Goal: Information Seeking & Learning: Learn about a topic

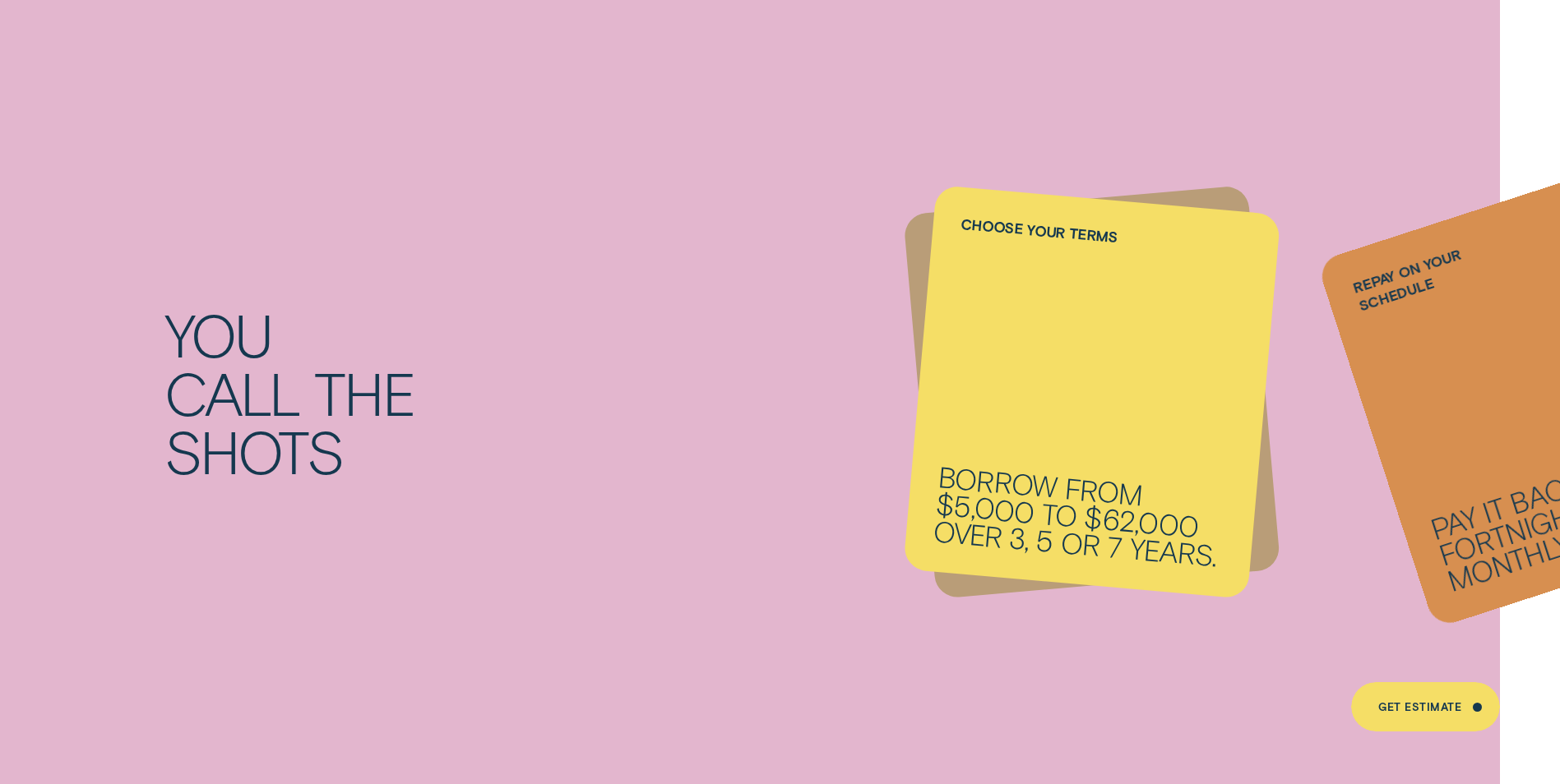
scroll to position [2137, 0]
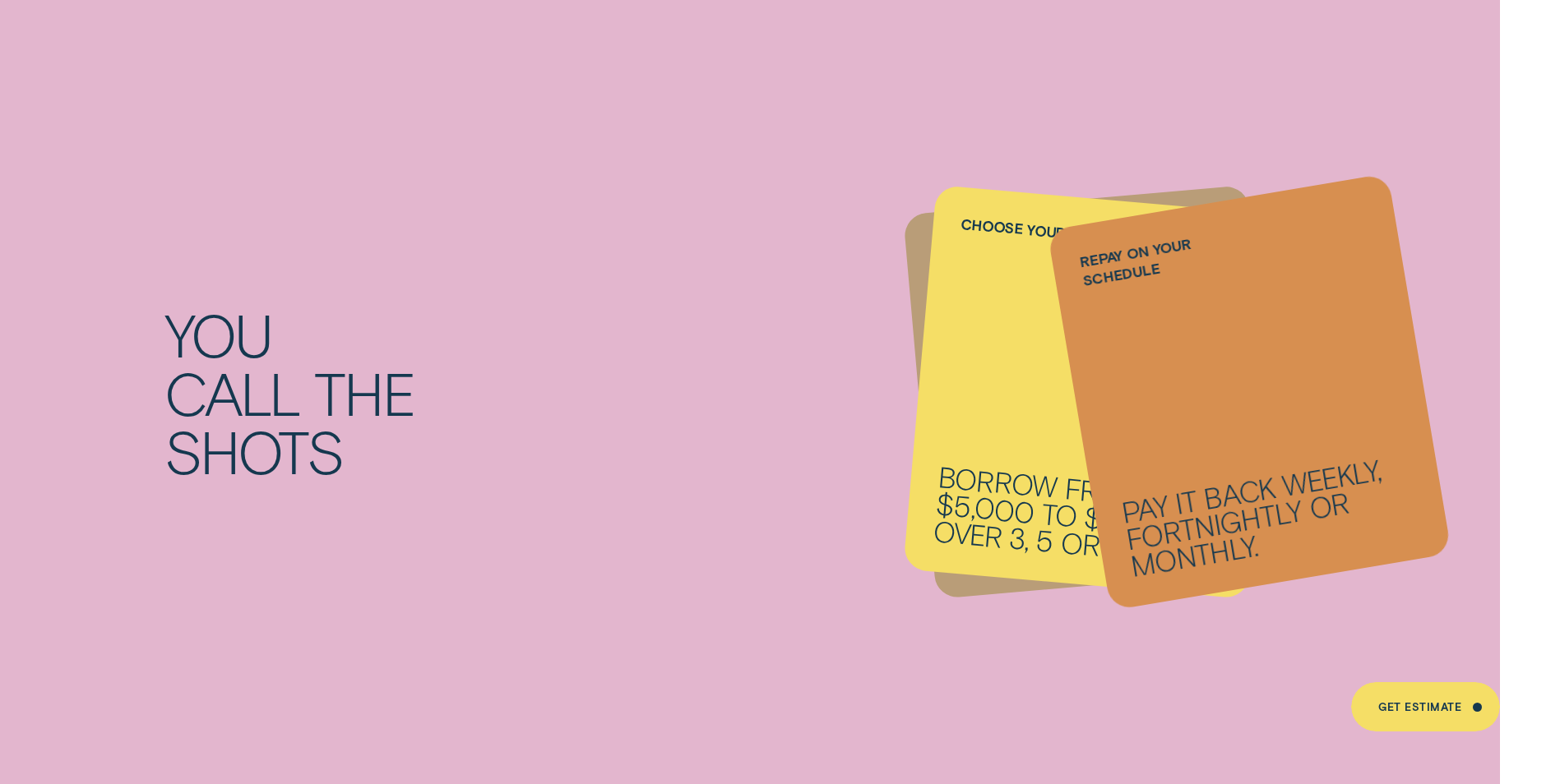
click at [1293, 419] on div "Repay on your schedule Pay it back weekly, fortnightly or monthly." at bounding box center [1249, 392] width 404 height 437
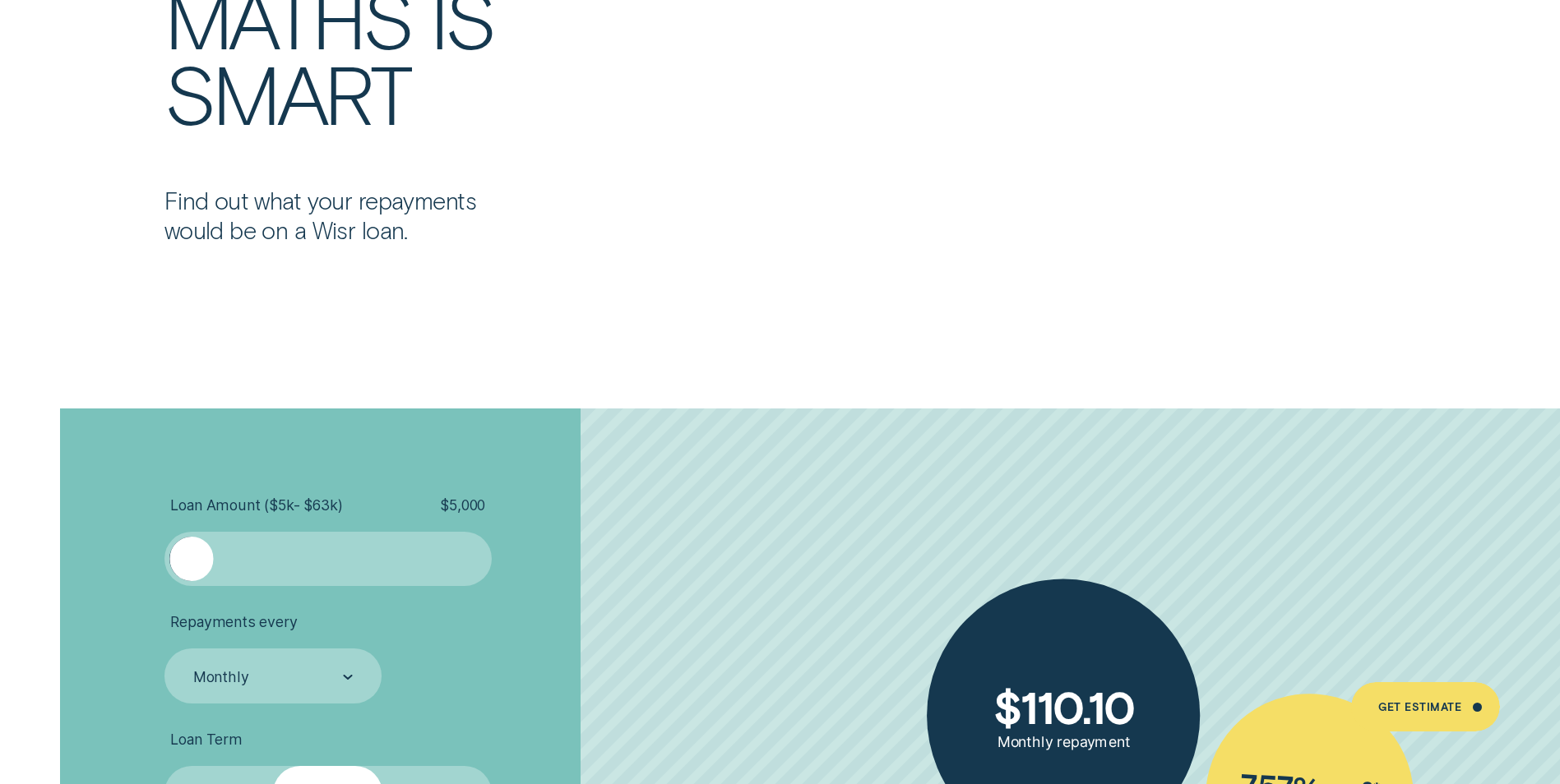
scroll to position [3533, 0]
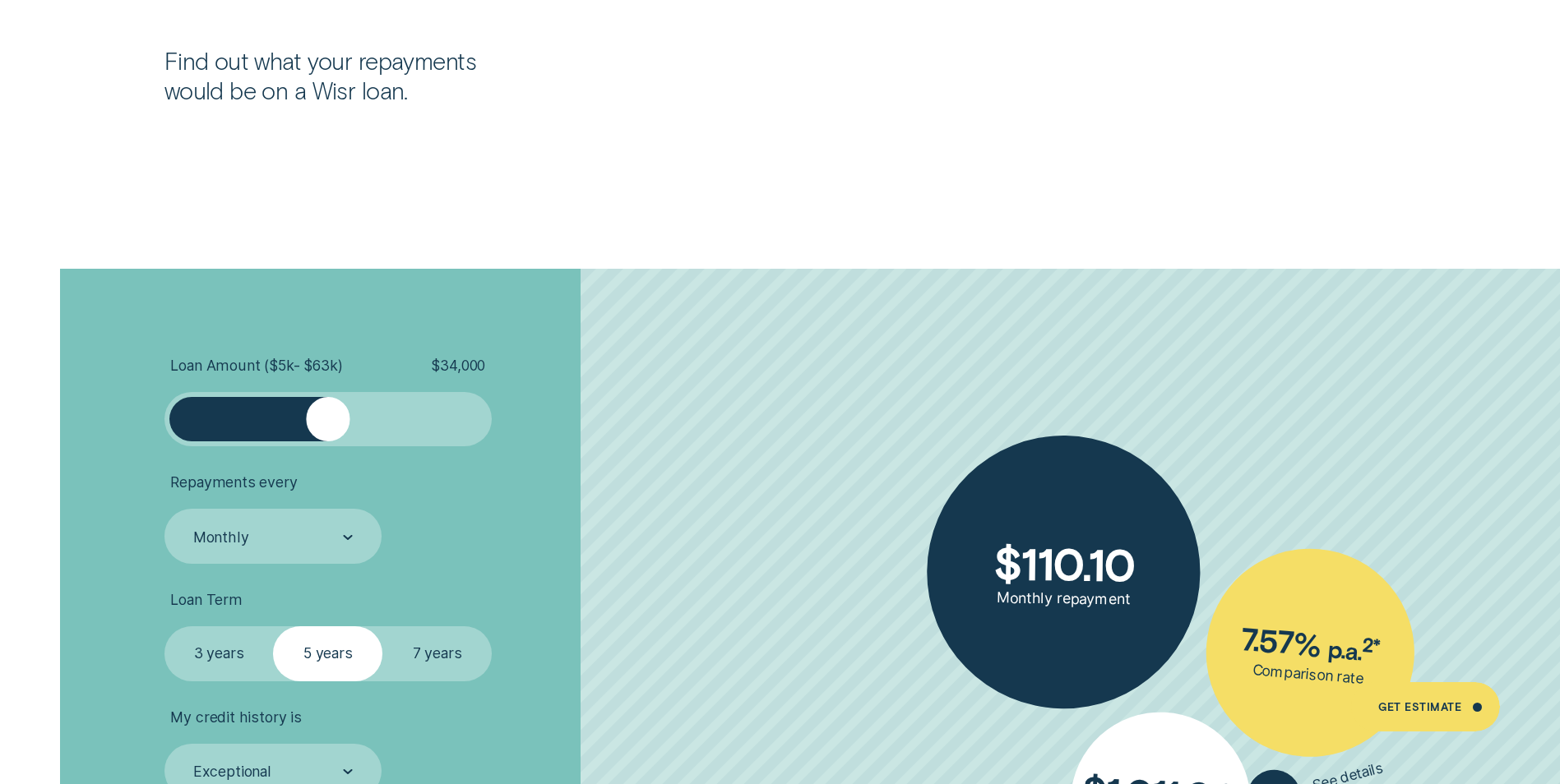
click at [328, 431] on div at bounding box center [328, 419] width 273 height 43
click at [335, 433] on div at bounding box center [333, 419] width 43 height 43
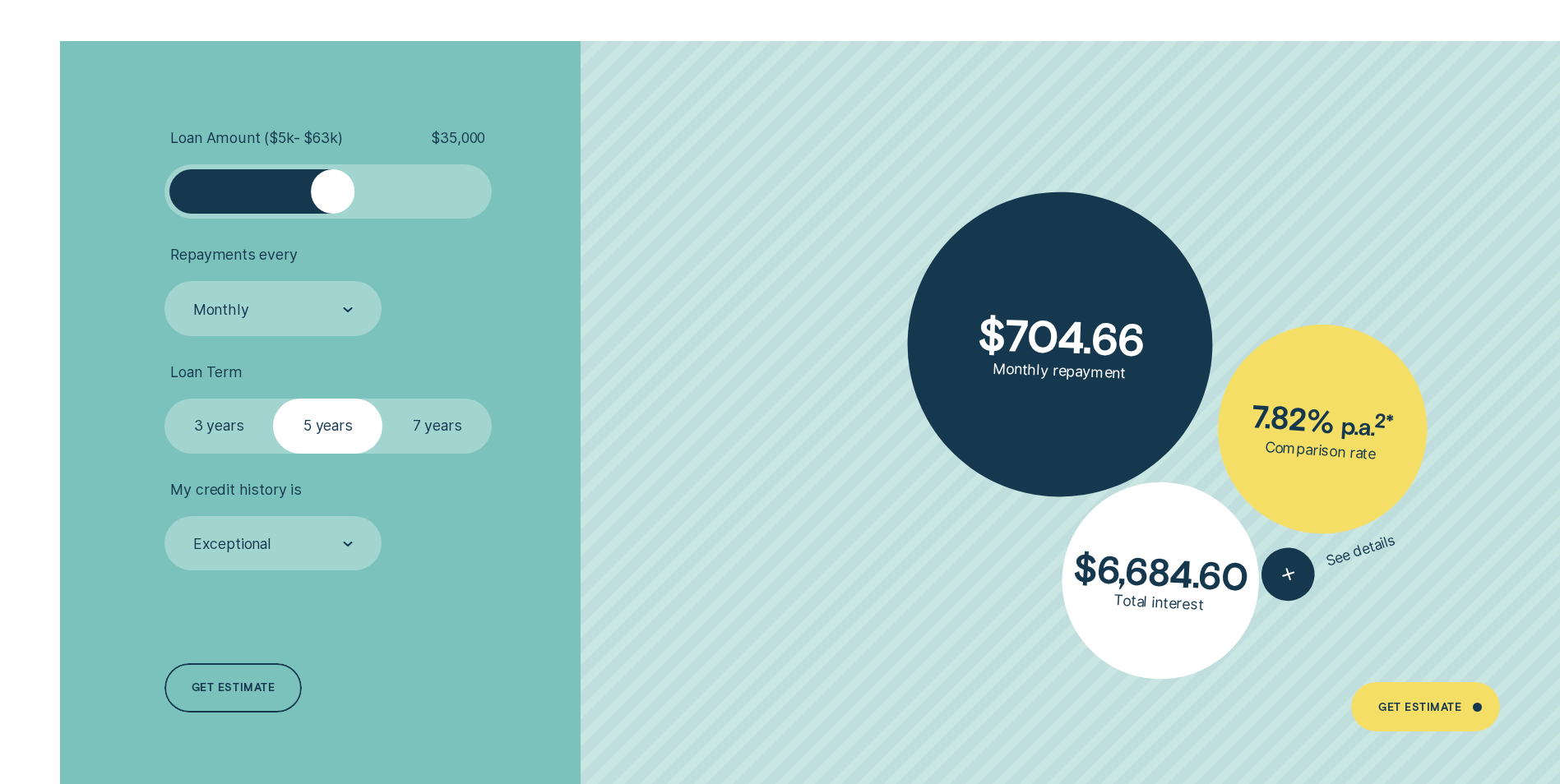
scroll to position [3780, 0]
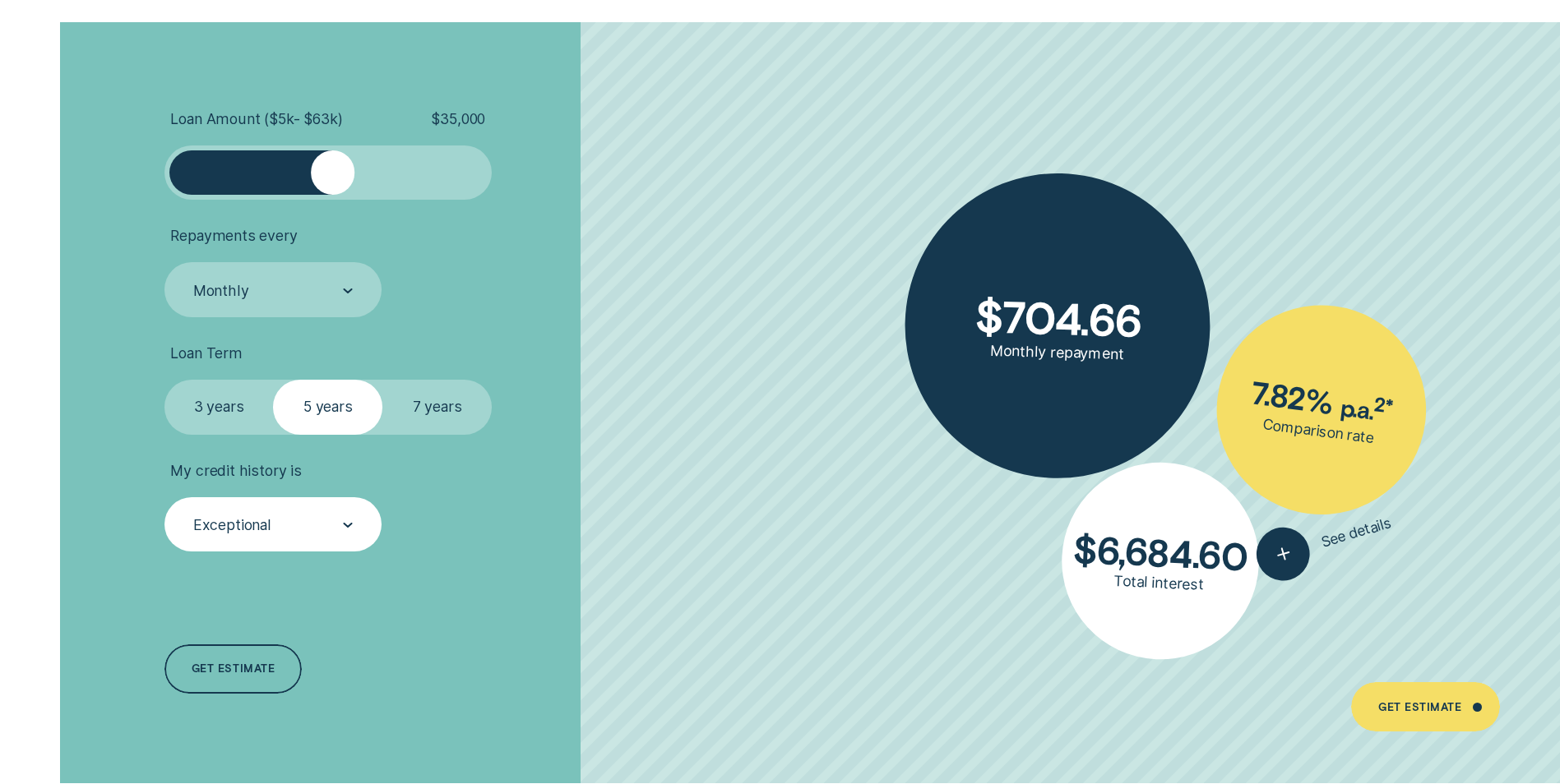
click at [361, 529] on div "Exceptional" at bounding box center [273, 523] width 217 height 54
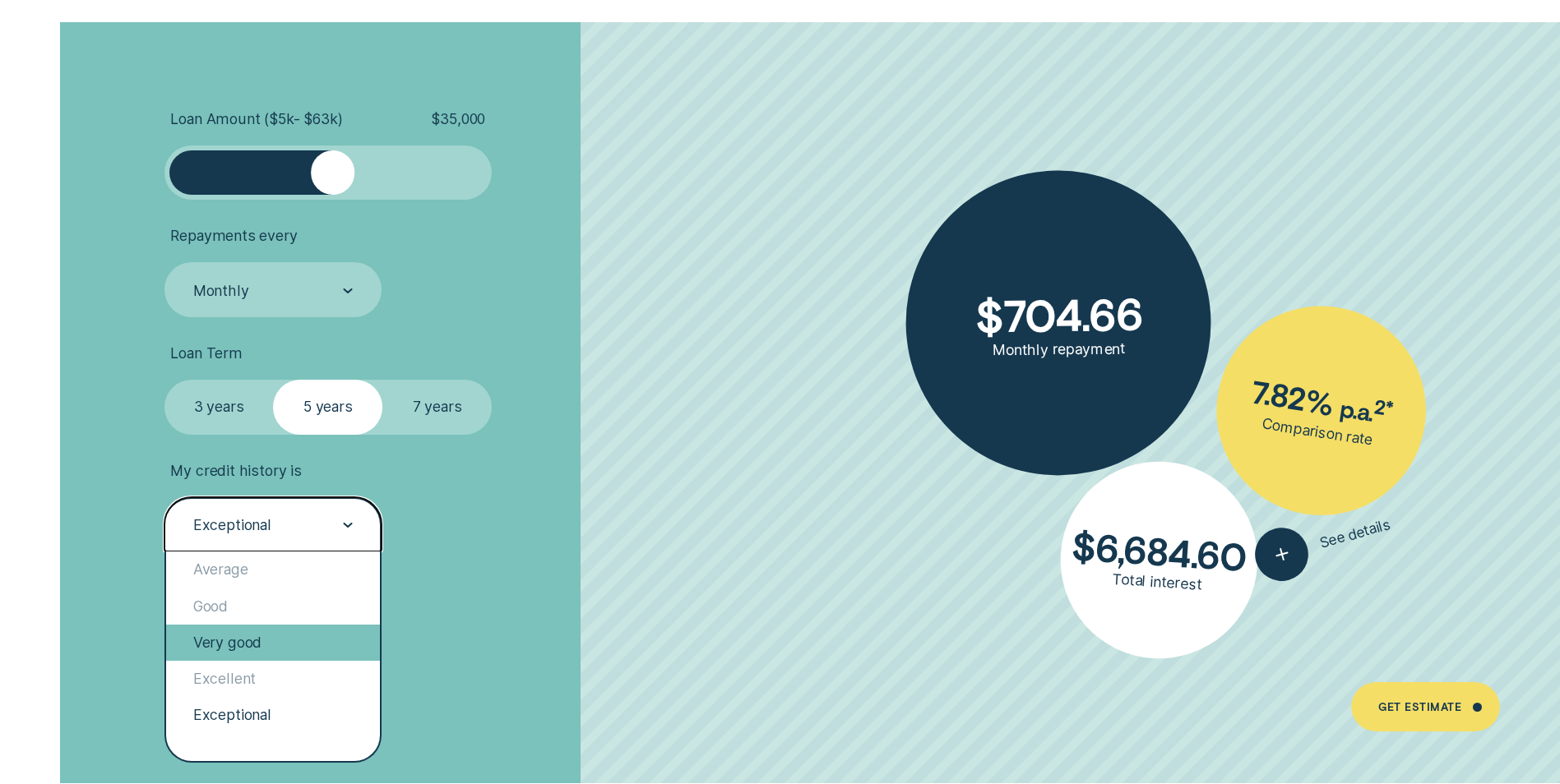
click at [249, 637] on div "Very good" at bounding box center [273, 642] width 213 height 37
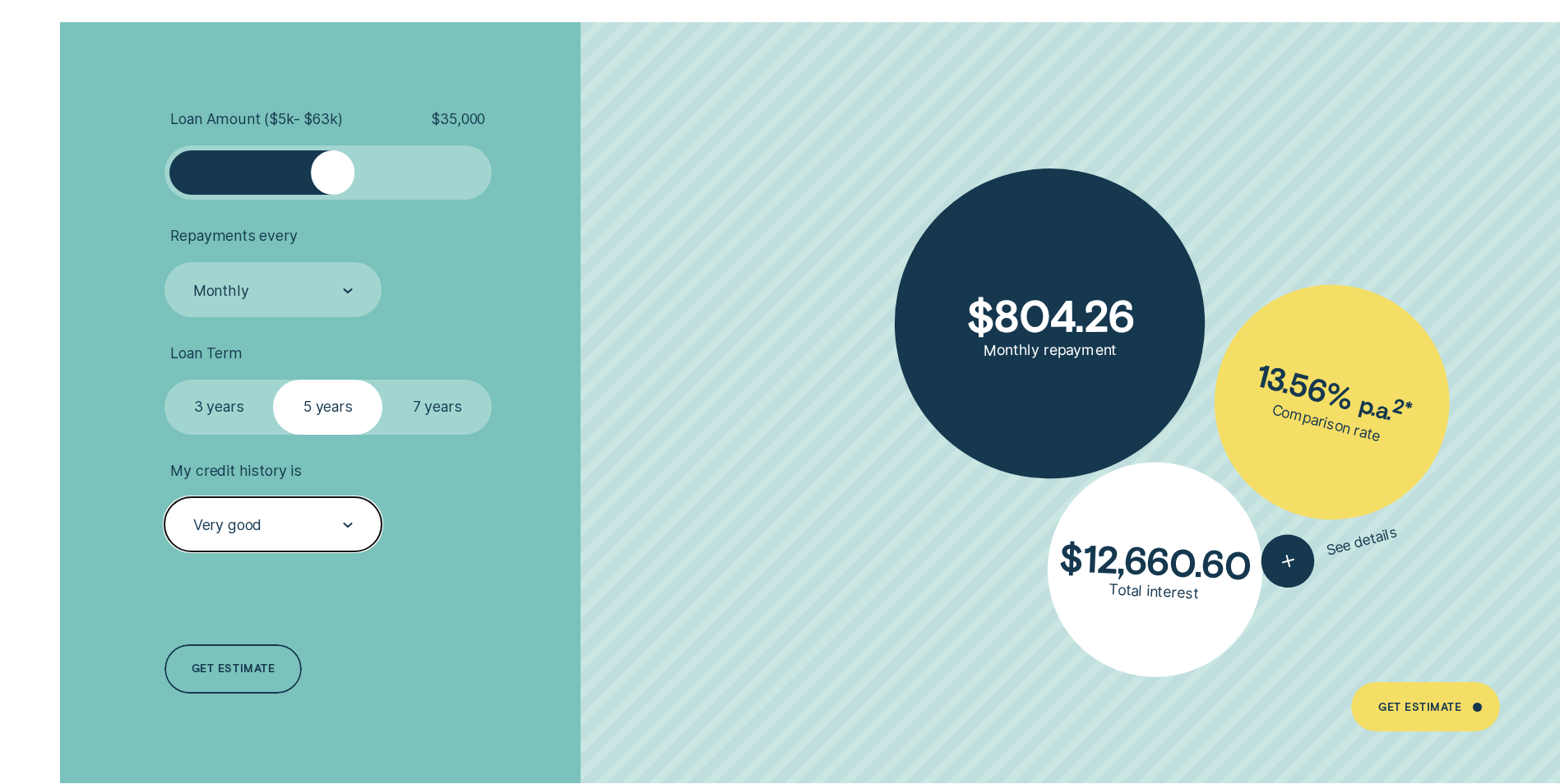
click at [366, 525] on div "Very good" at bounding box center [273, 523] width 217 height 54
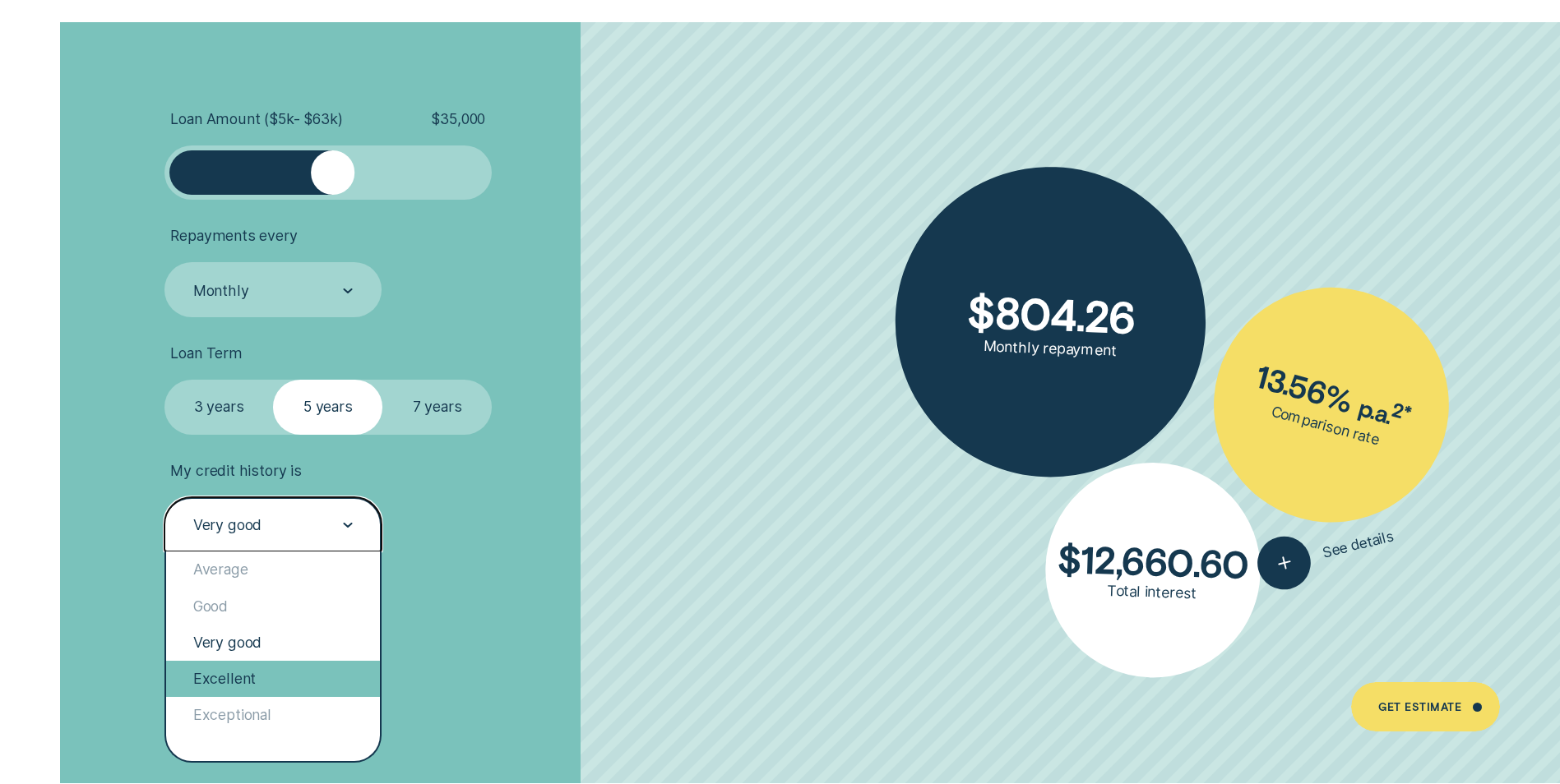
click at [264, 686] on div "Excellent" at bounding box center [273, 678] width 213 height 37
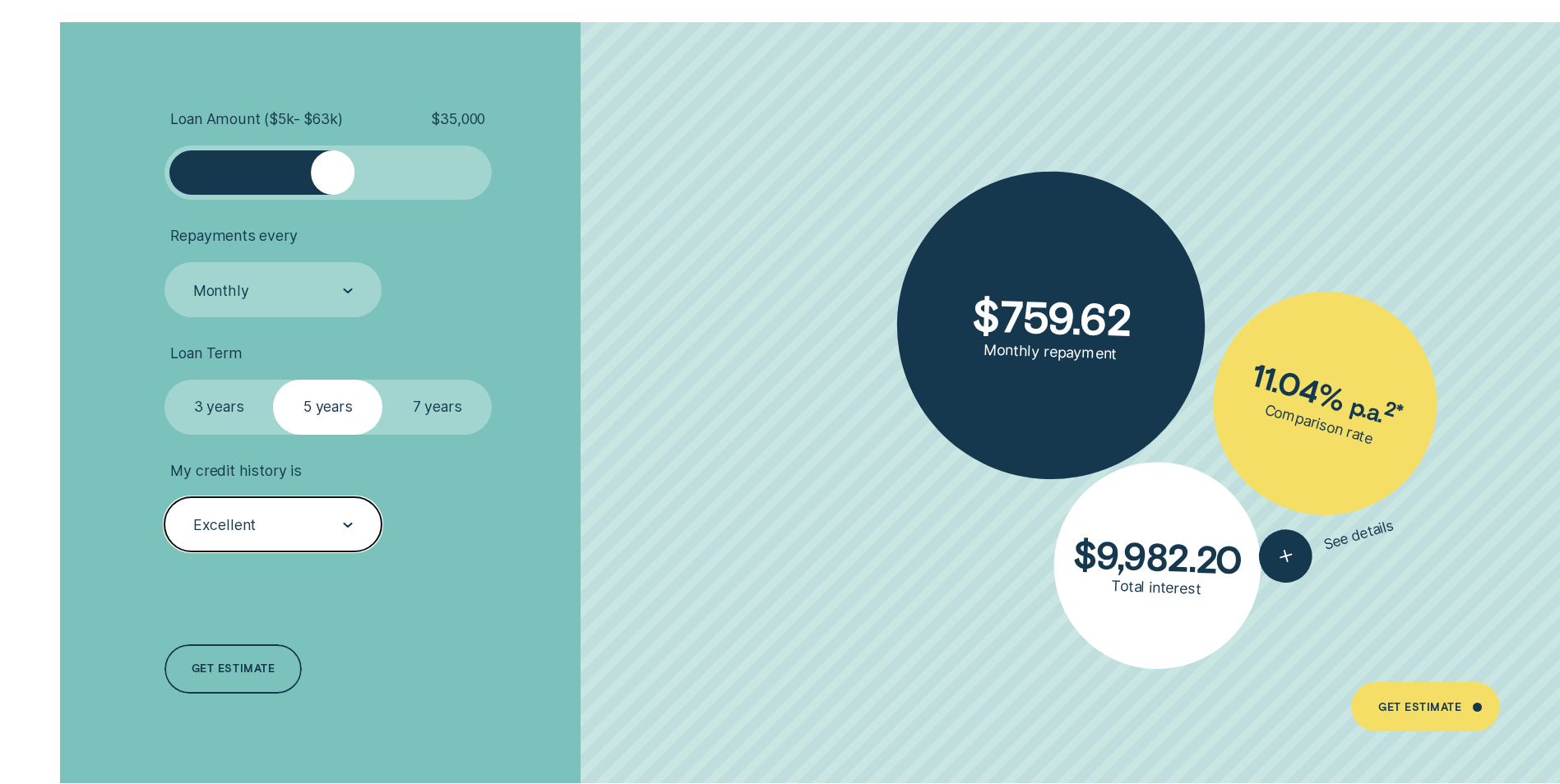
click at [364, 536] on div "Excellent" at bounding box center [273, 523] width 217 height 54
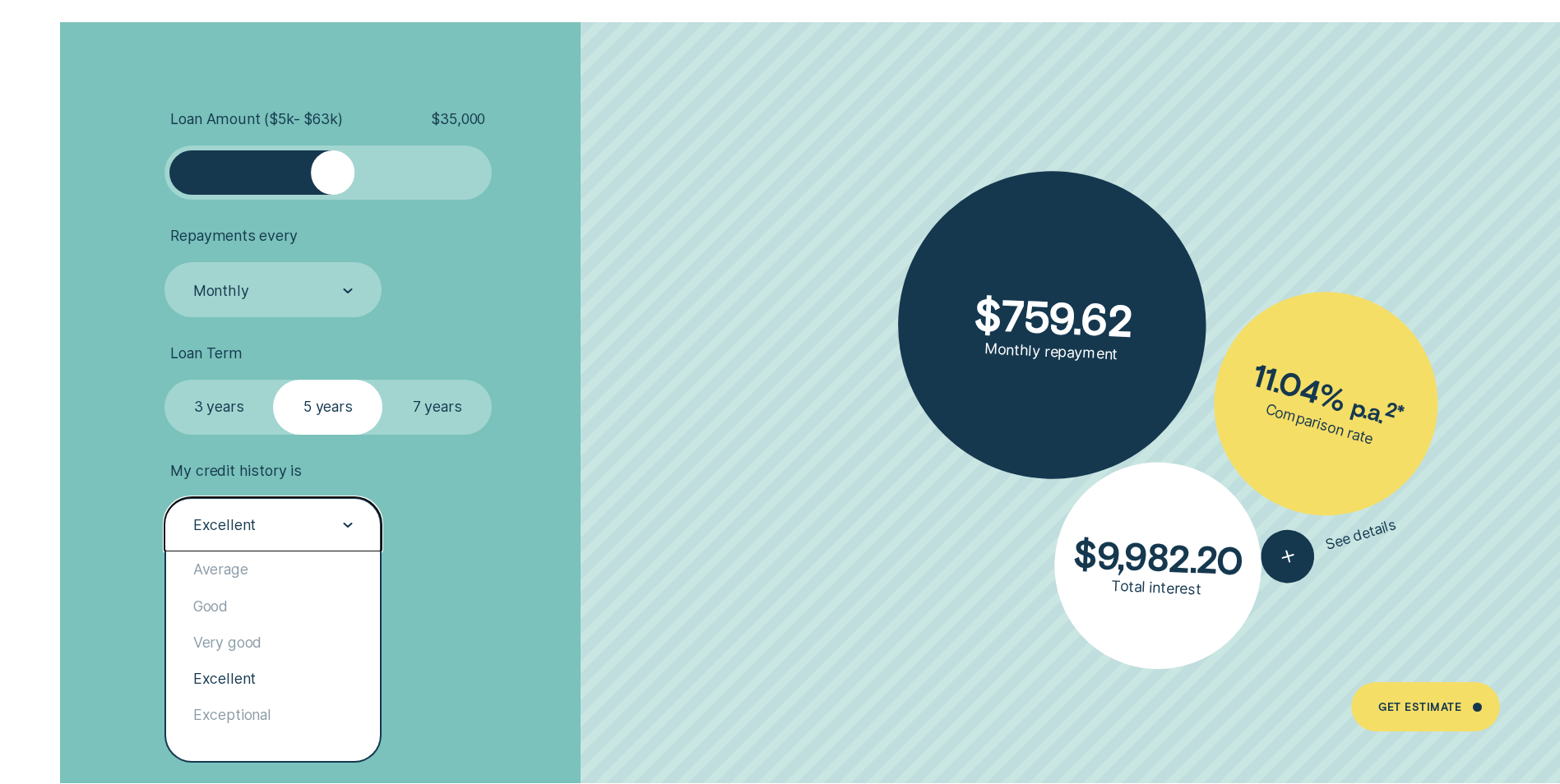
click at [473, 569] on div "Loan Amount ( $5k - $63k ) $ 35,000 Repayments every Monthly Loan Term Select L…" at bounding box center [415, 402] width 521 height 761
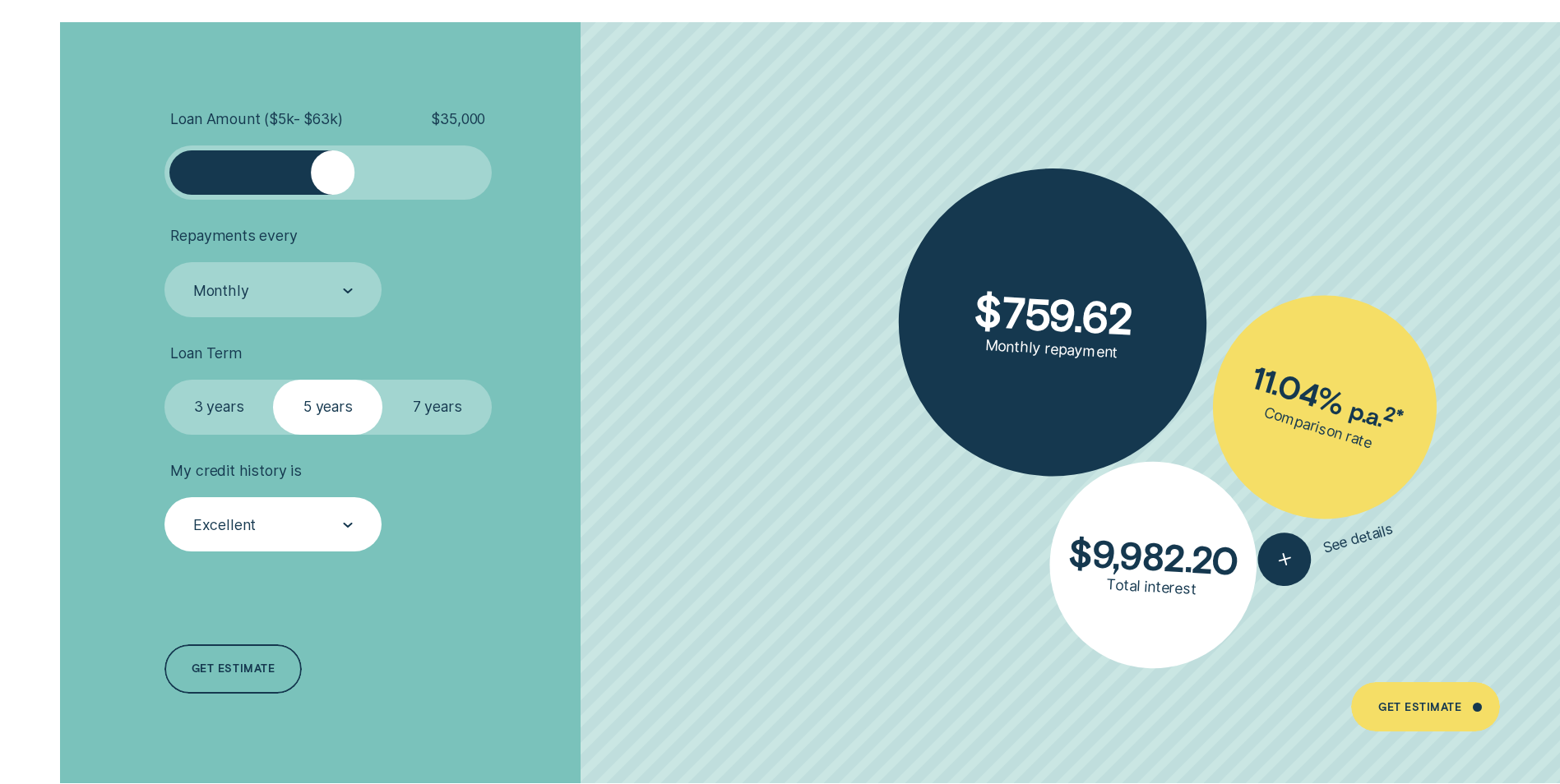
click at [365, 527] on div "Excellent" at bounding box center [273, 523] width 217 height 54
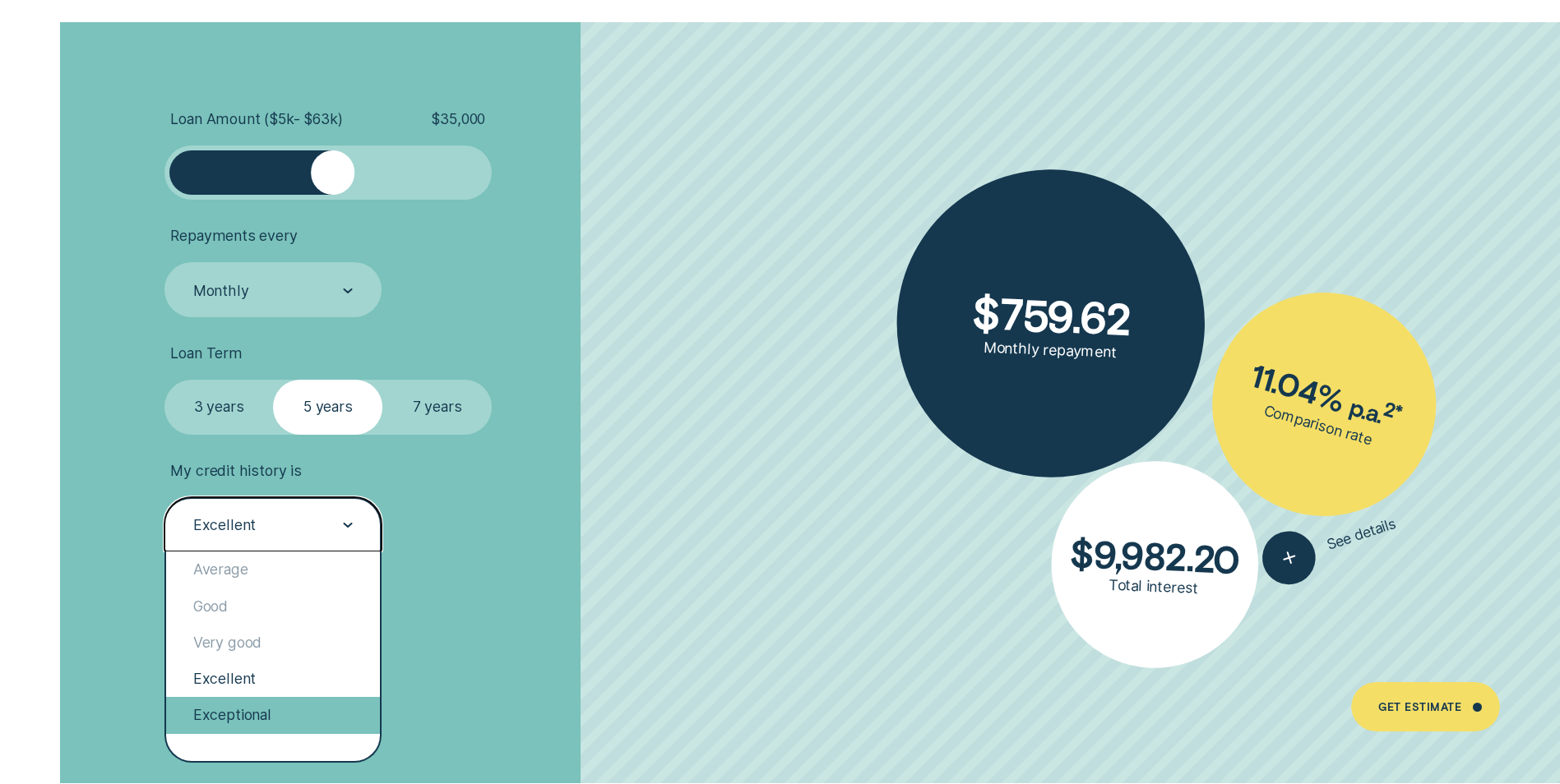
click at [262, 713] on div "Exceptional" at bounding box center [273, 715] width 213 height 37
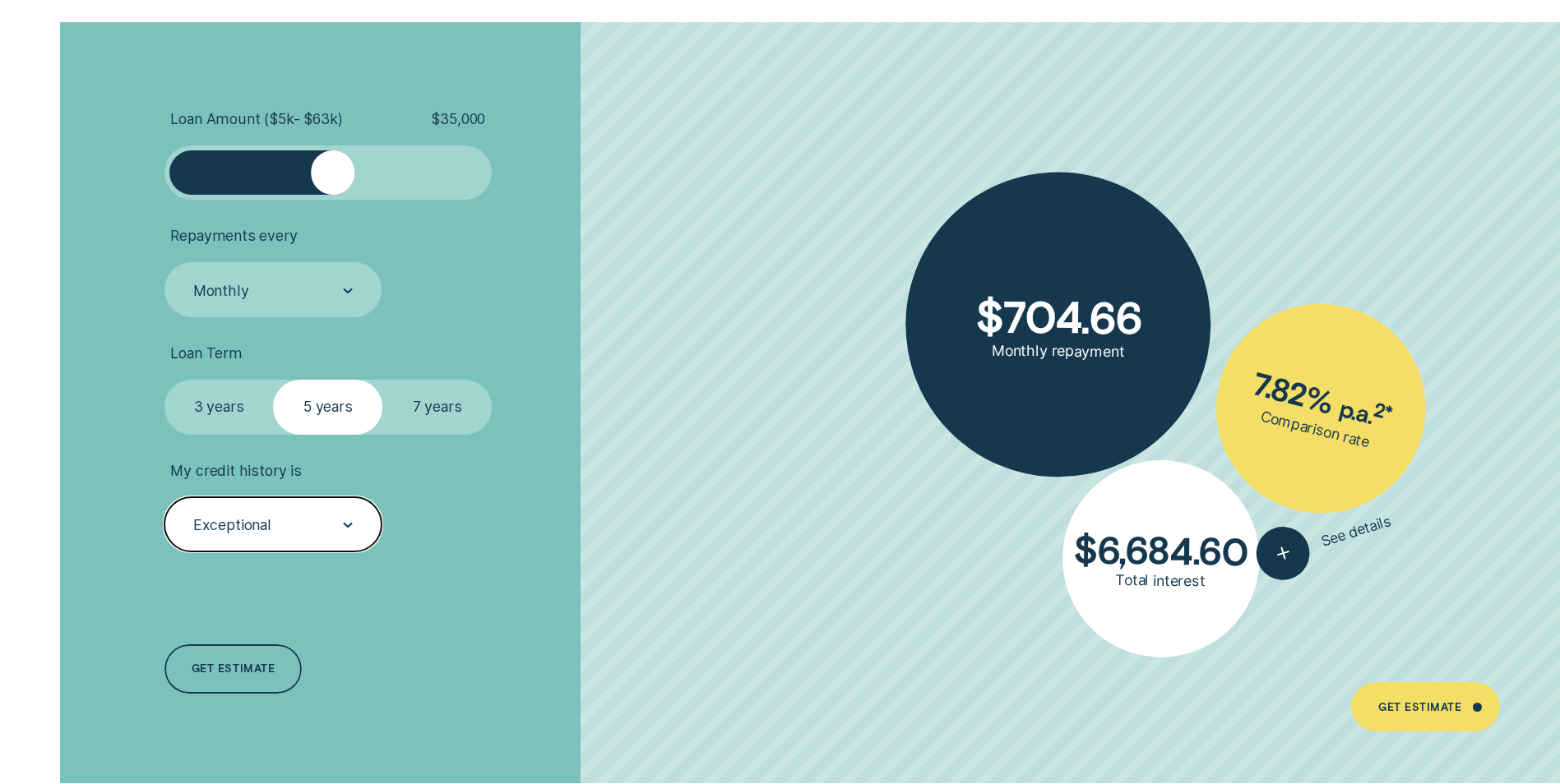
click at [360, 530] on div "Exceptional" at bounding box center [273, 523] width 217 height 54
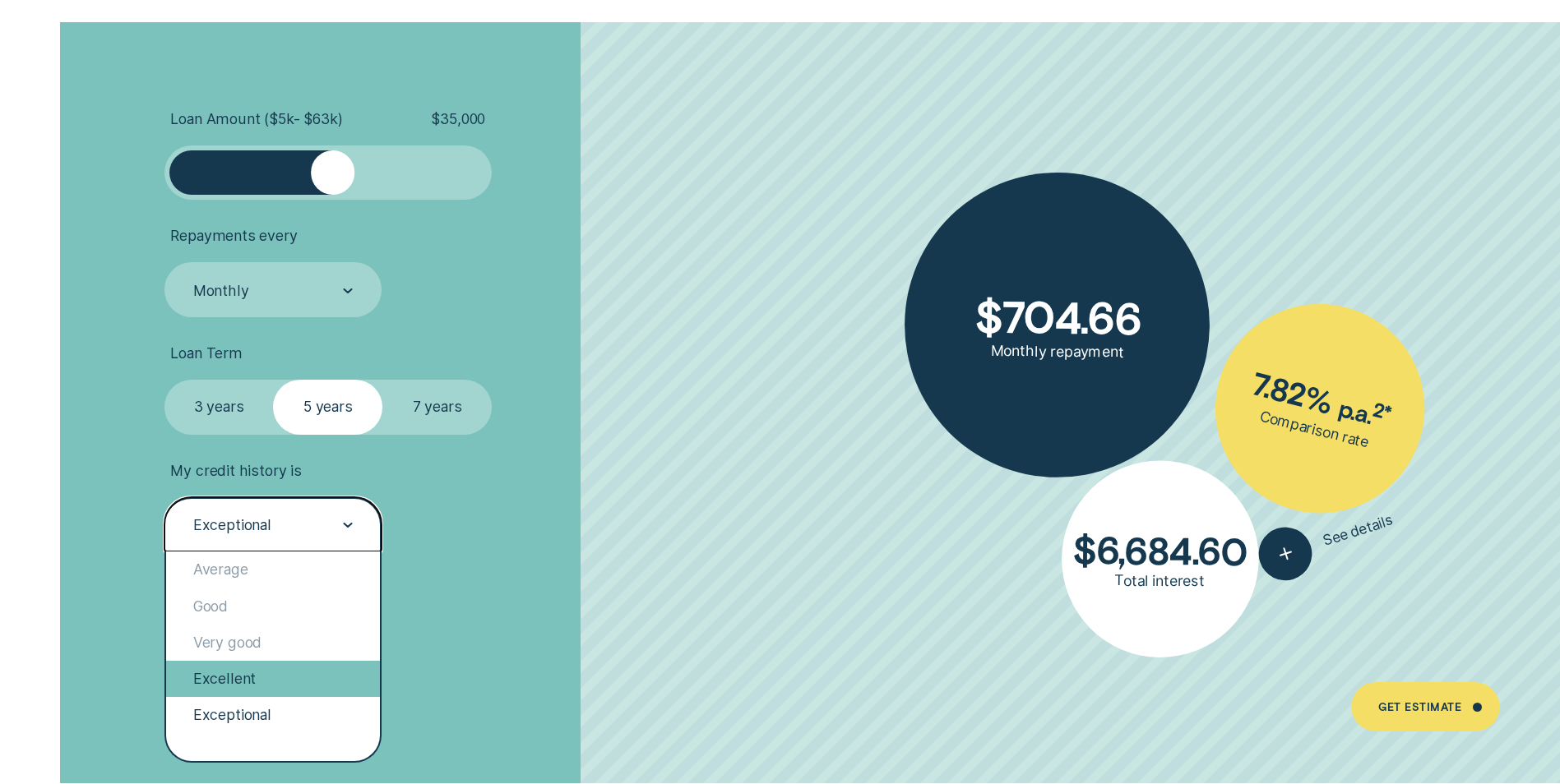
click at [248, 683] on div "Excellent" at bounding box center [273, 678] width 213 height 37
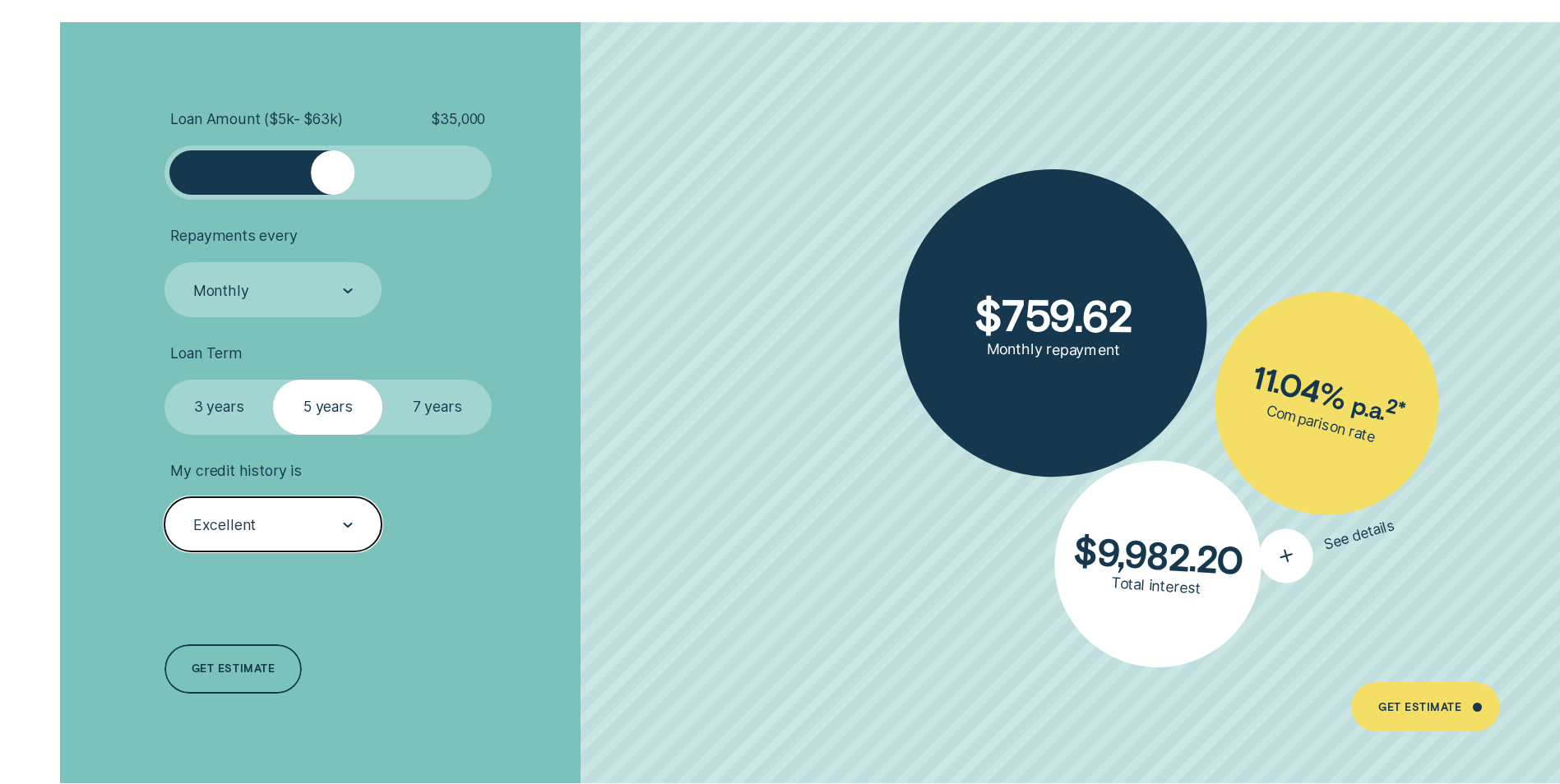
click at [1289, 552] on icon "button" at bounding box center [1285, 557] width 33 height 32
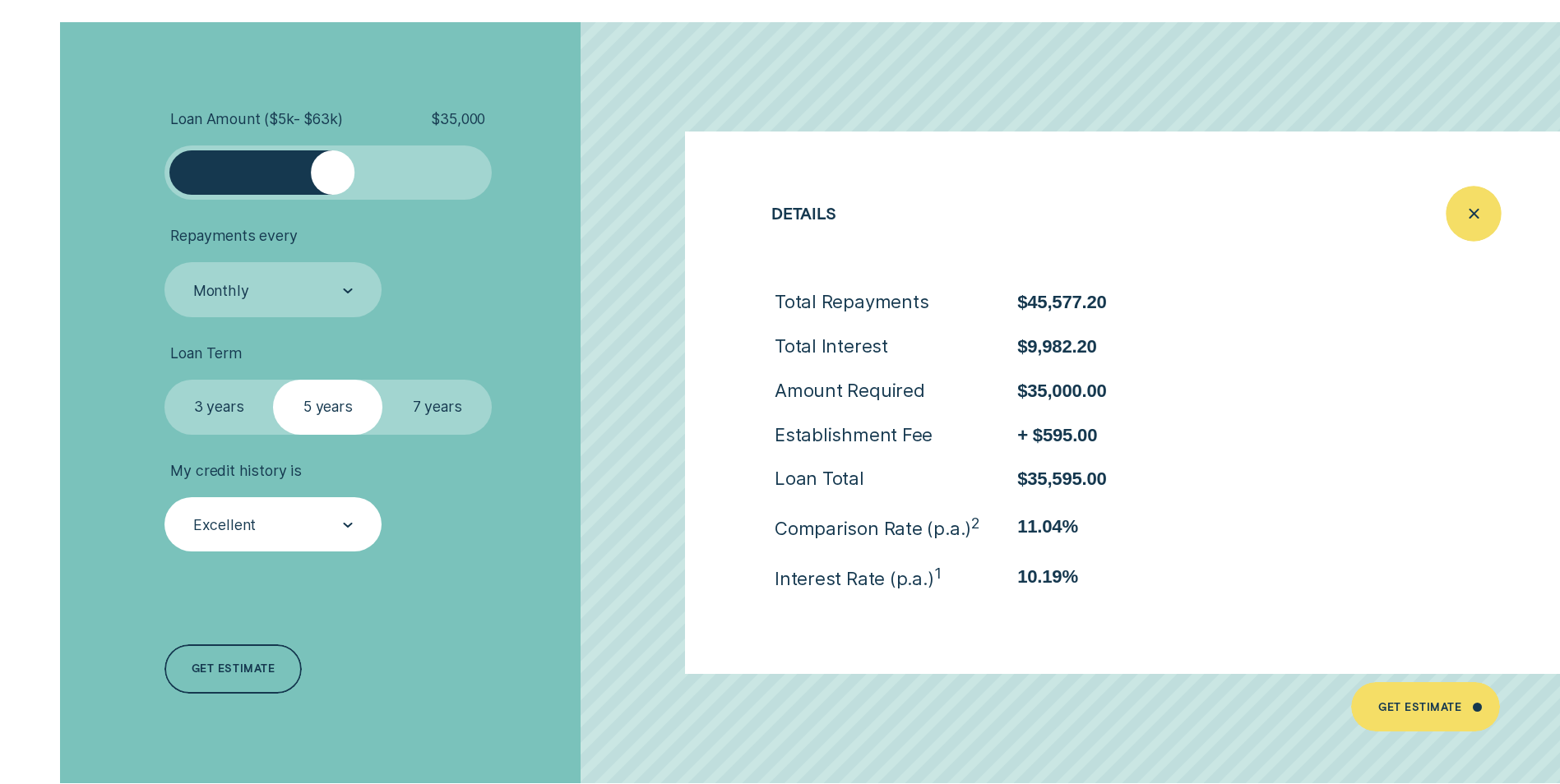
click at [1474, 202] on icon "Close loan details" at bounding box center [1473, 213] width 28 height 26
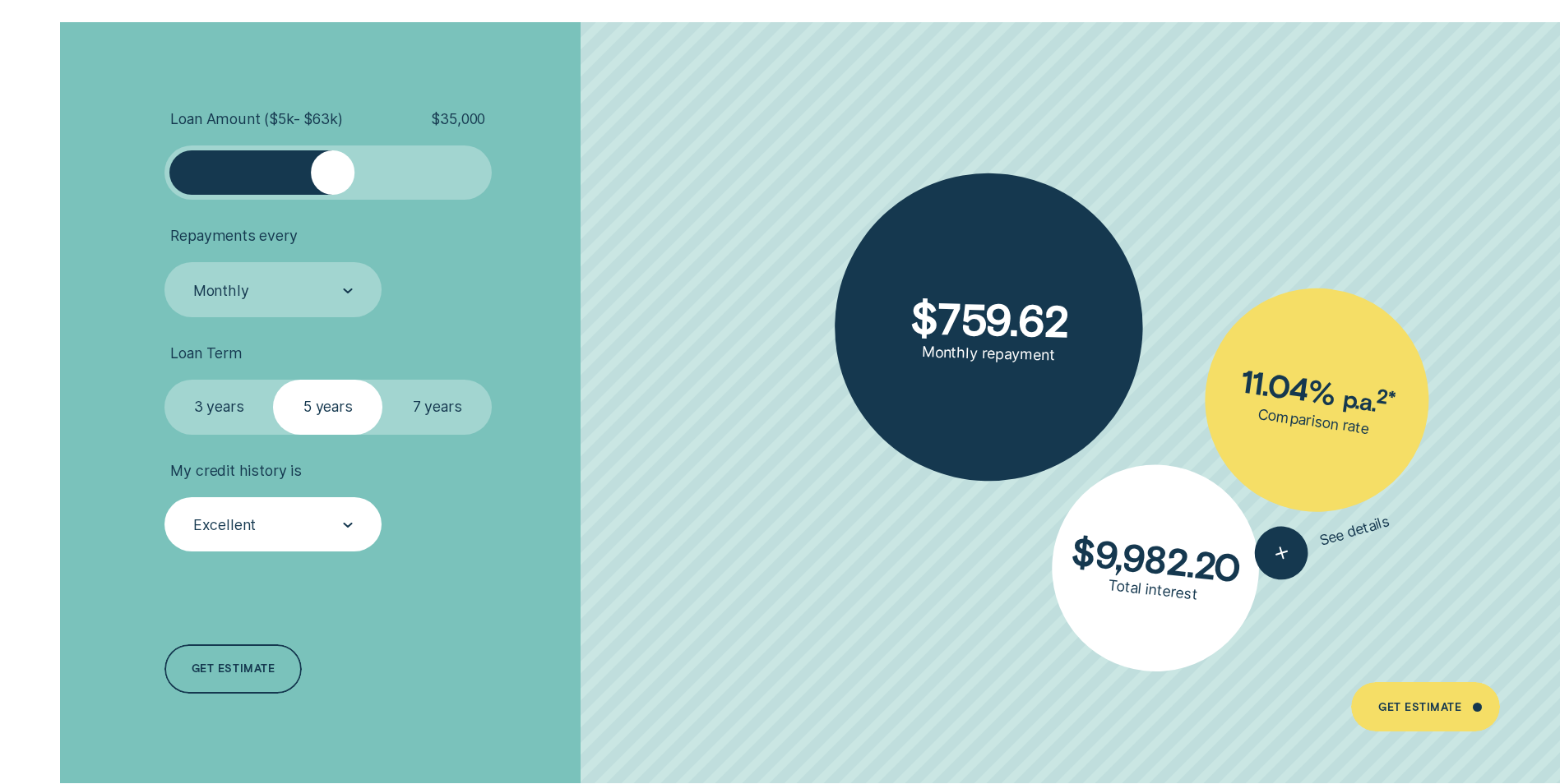
click at [330, 509] on div "Excellent" at bounding box center [273, 523] width 217 height 54
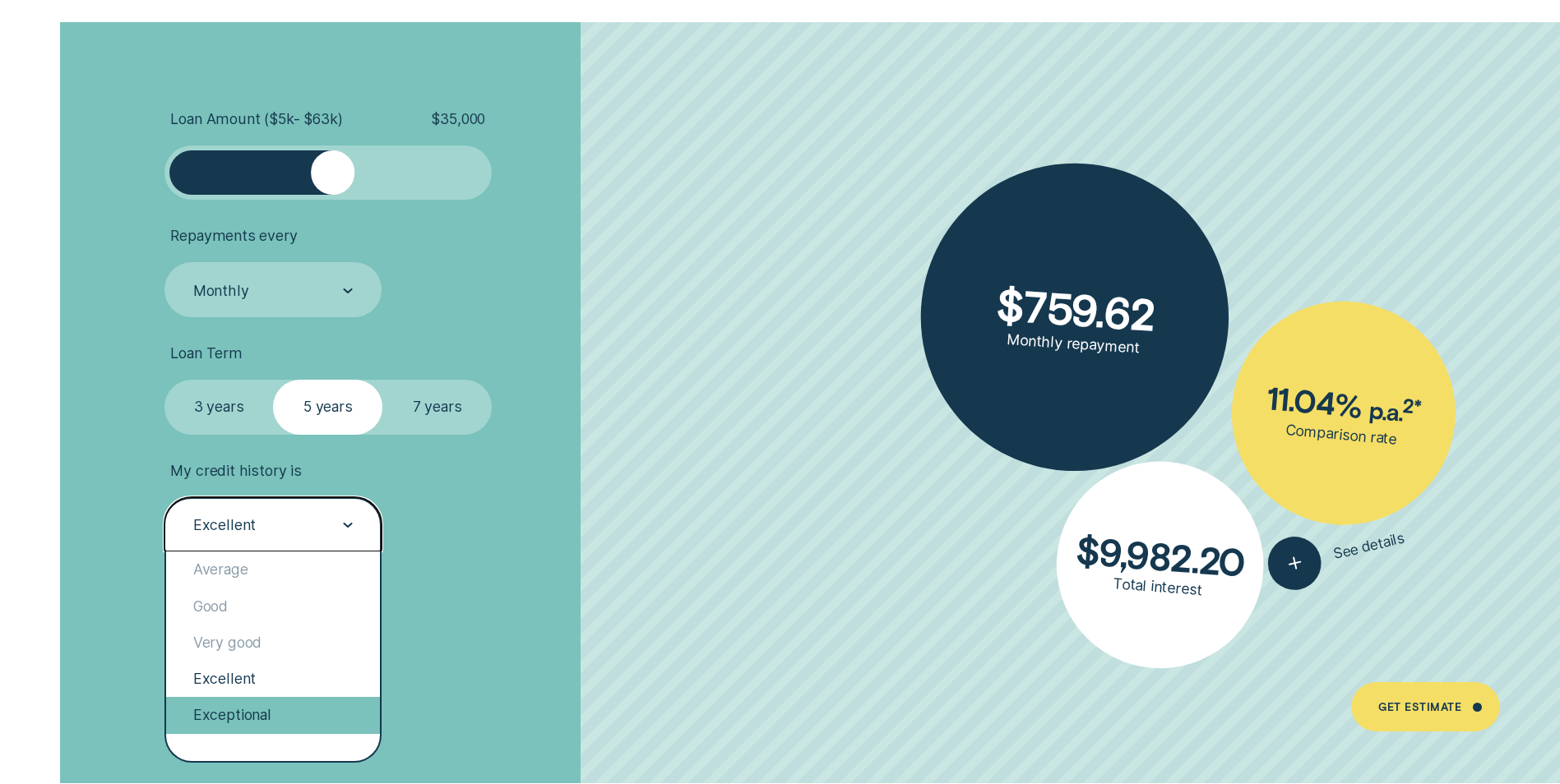
click at [228, 715] on div "Exceptional" at bounding box center [273, 715] width 213 height 37
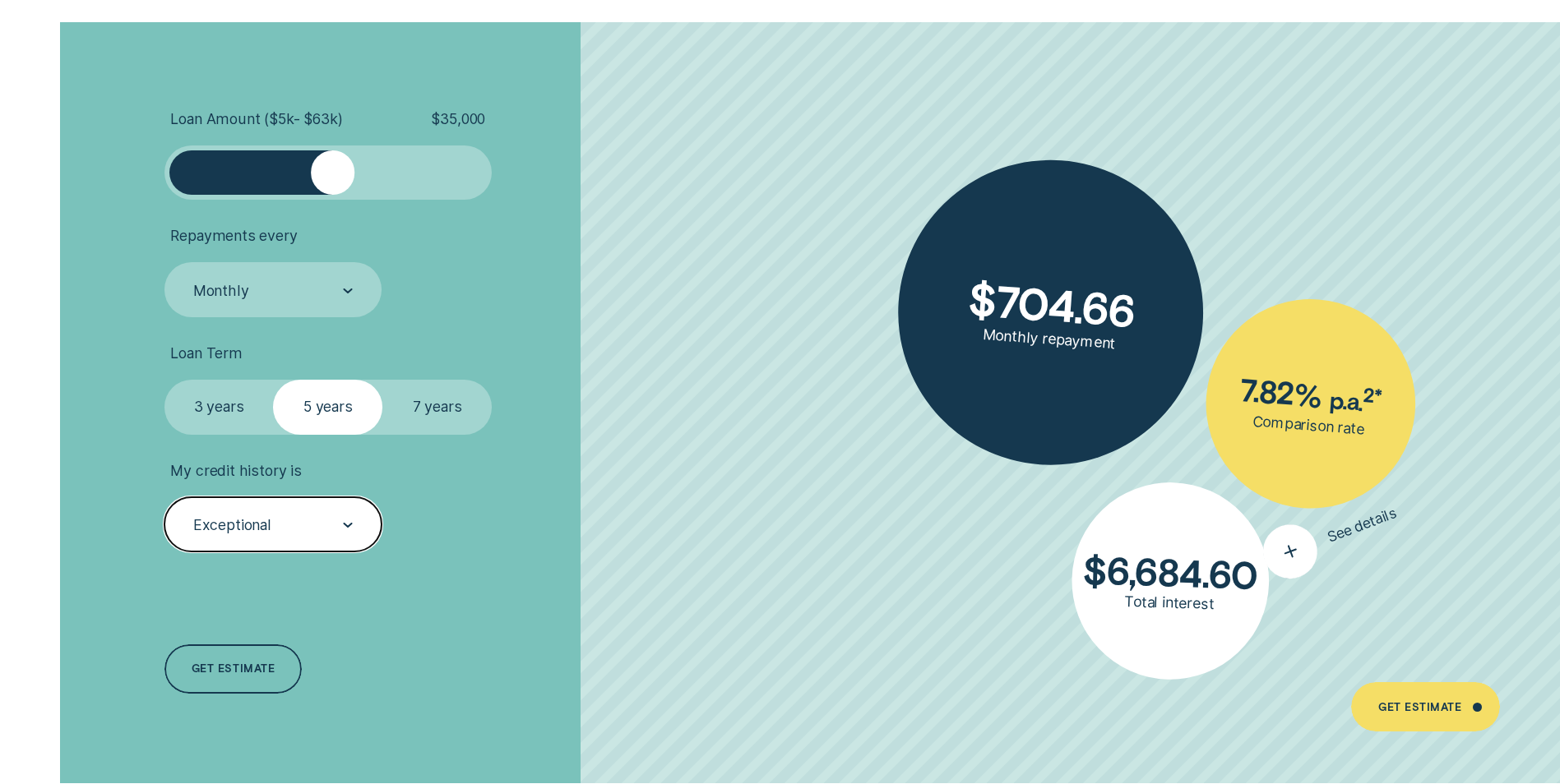
drag, startPoint x: 1285, startPoint y: 543, endPoint x: 1293, endPoint y: 526, distance: 18.8
click at [1285, 543] on icon "button" at bounding box center [1289, 552] width 35 height 33
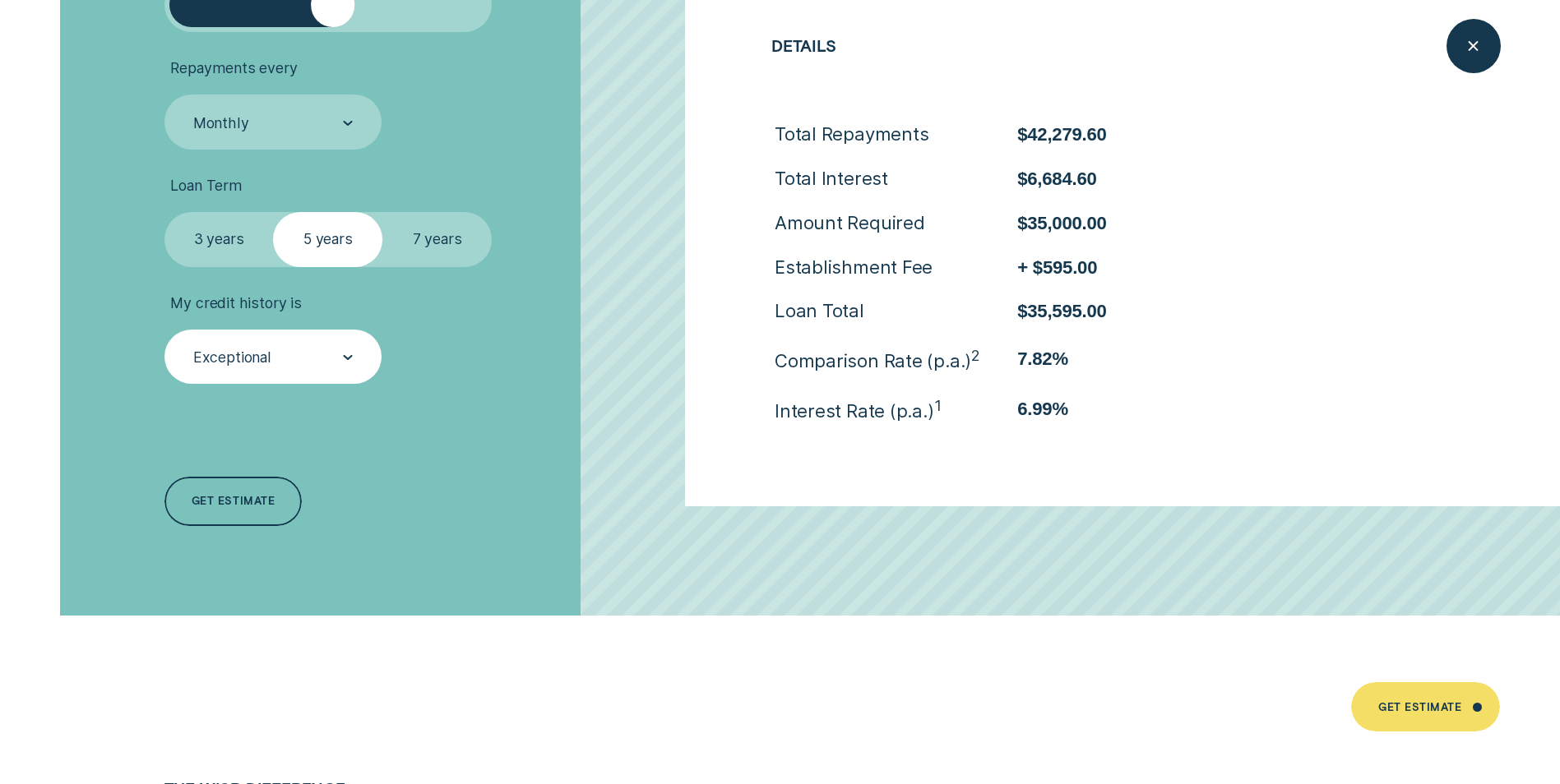
scroll to position [3862, 0]
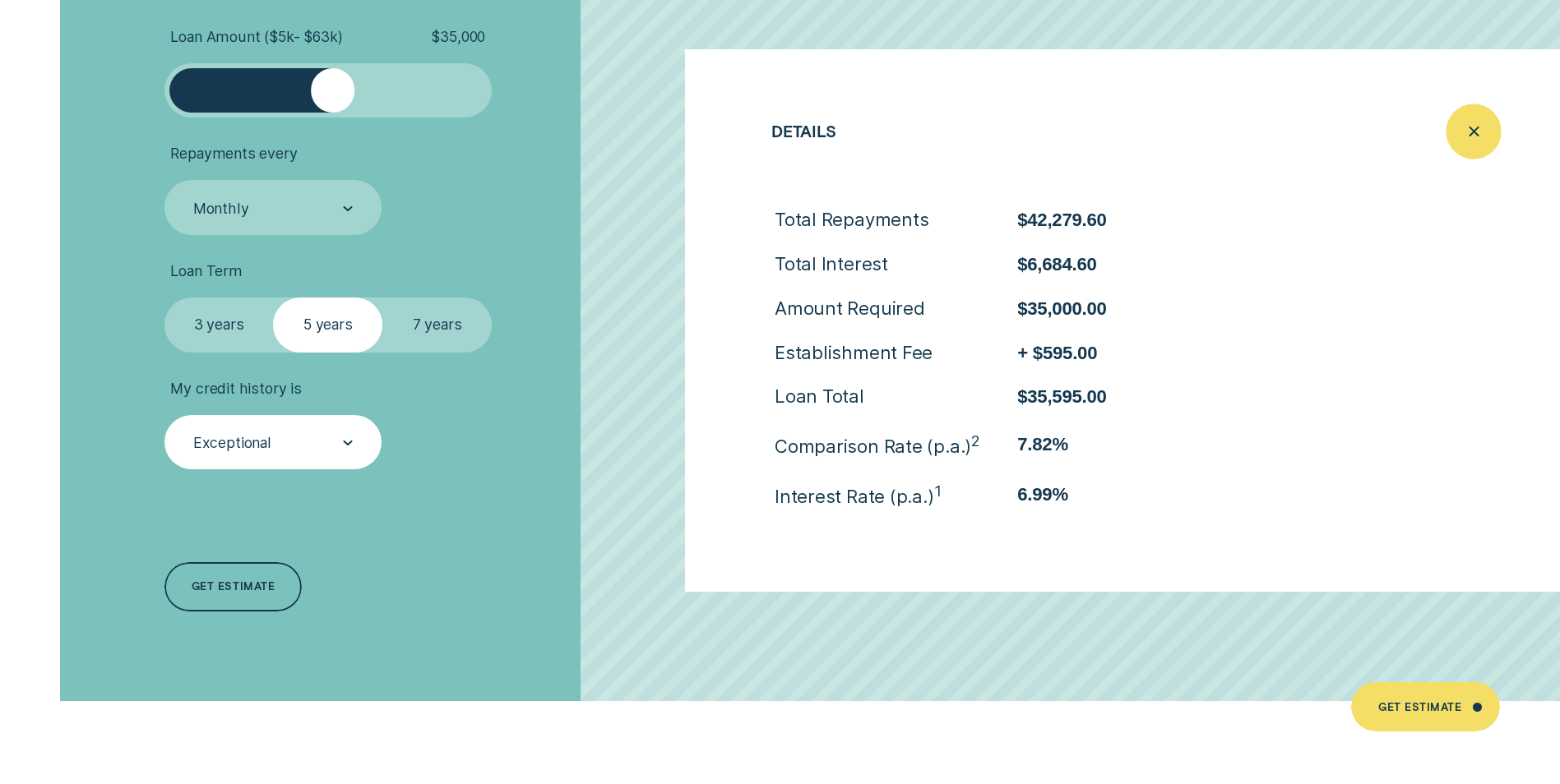
click at [1474, 144] on icon "Close loan details" at bounding box center [1473, 131] width 28 height 26
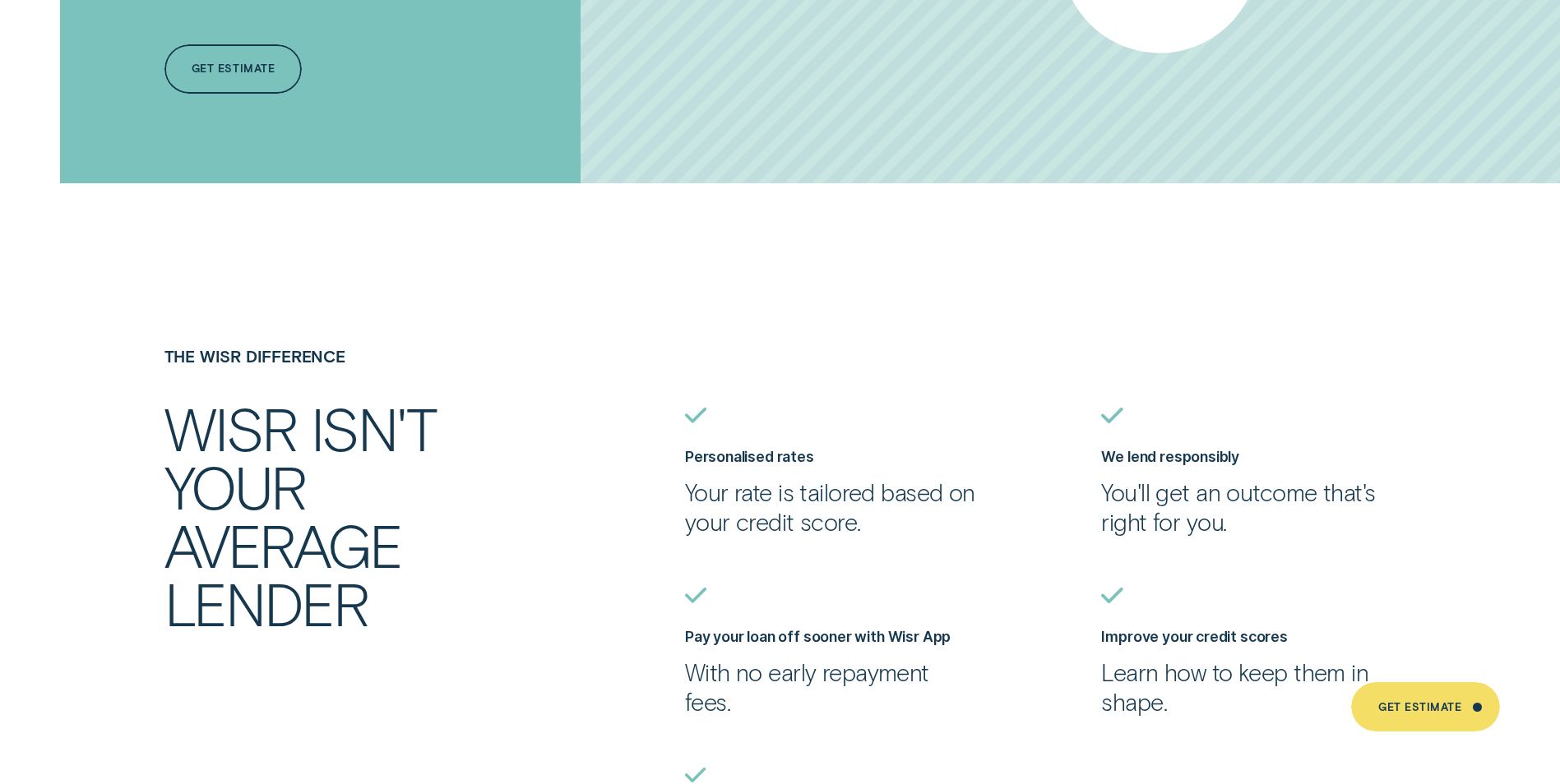
scroll to position [4601, 0]
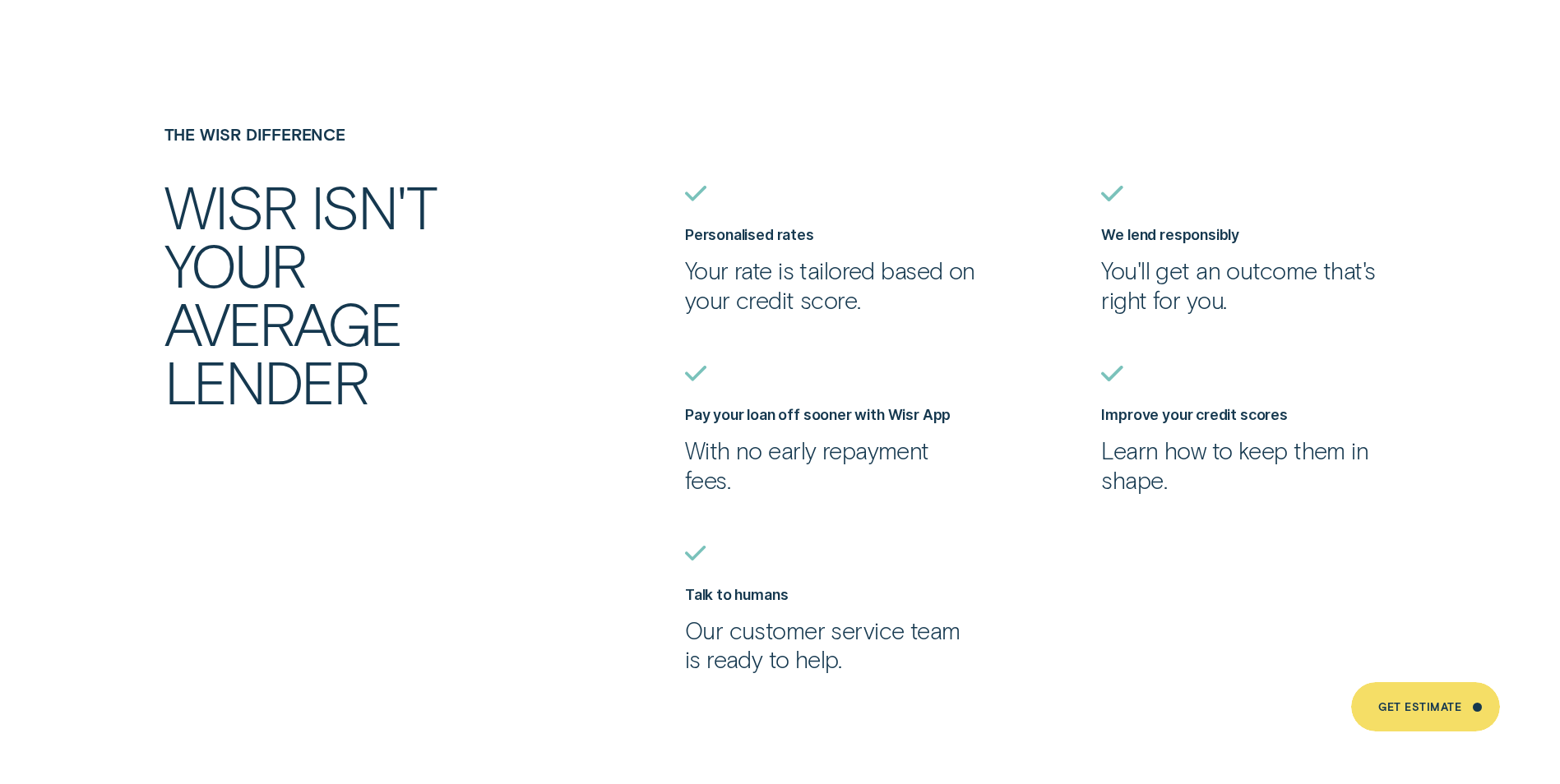
click at [809, 463] on p "With no early repayment fees." at bounding box center [832, 465] width 294 height 59
drag, startPoint x: 699, startPoint y: 457, endPoint x: 876, endPoint y: 458, distance: 177.0
click at [876, 458] on p "With no early repayment fees." at bounding box center [832, 465] width 294 height 59
drag, startPoint x: 876, startPoint y: 458, endPoint x: 773, endPoint y: 502, distance: 112.0
click at [773, 502] on ul "Personalised rates Your rate is tailored based on your credit score. We lend re…" at bounding box center [1092, 430] width 833 height 489
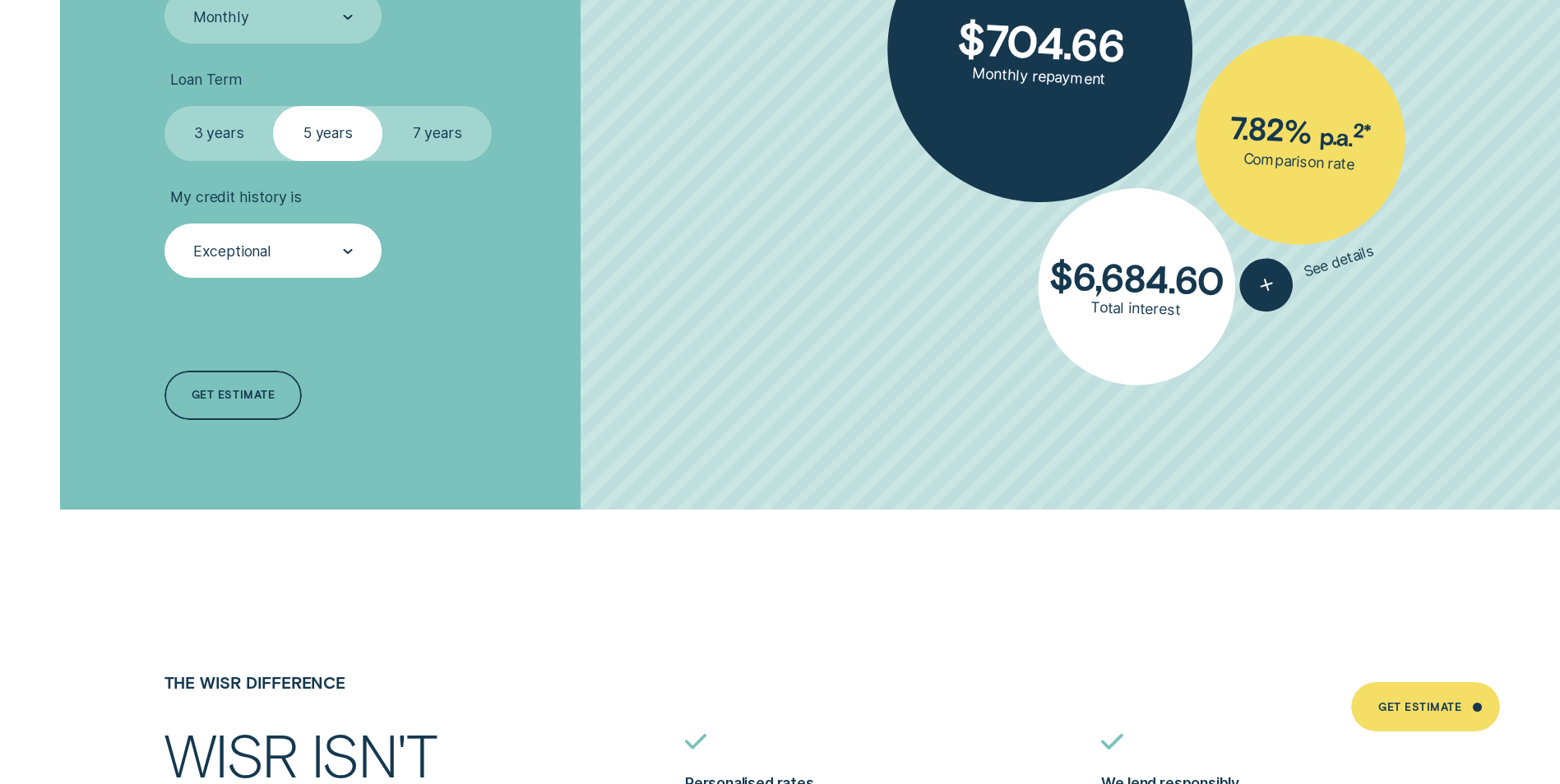
scroll to position [4027, 0]
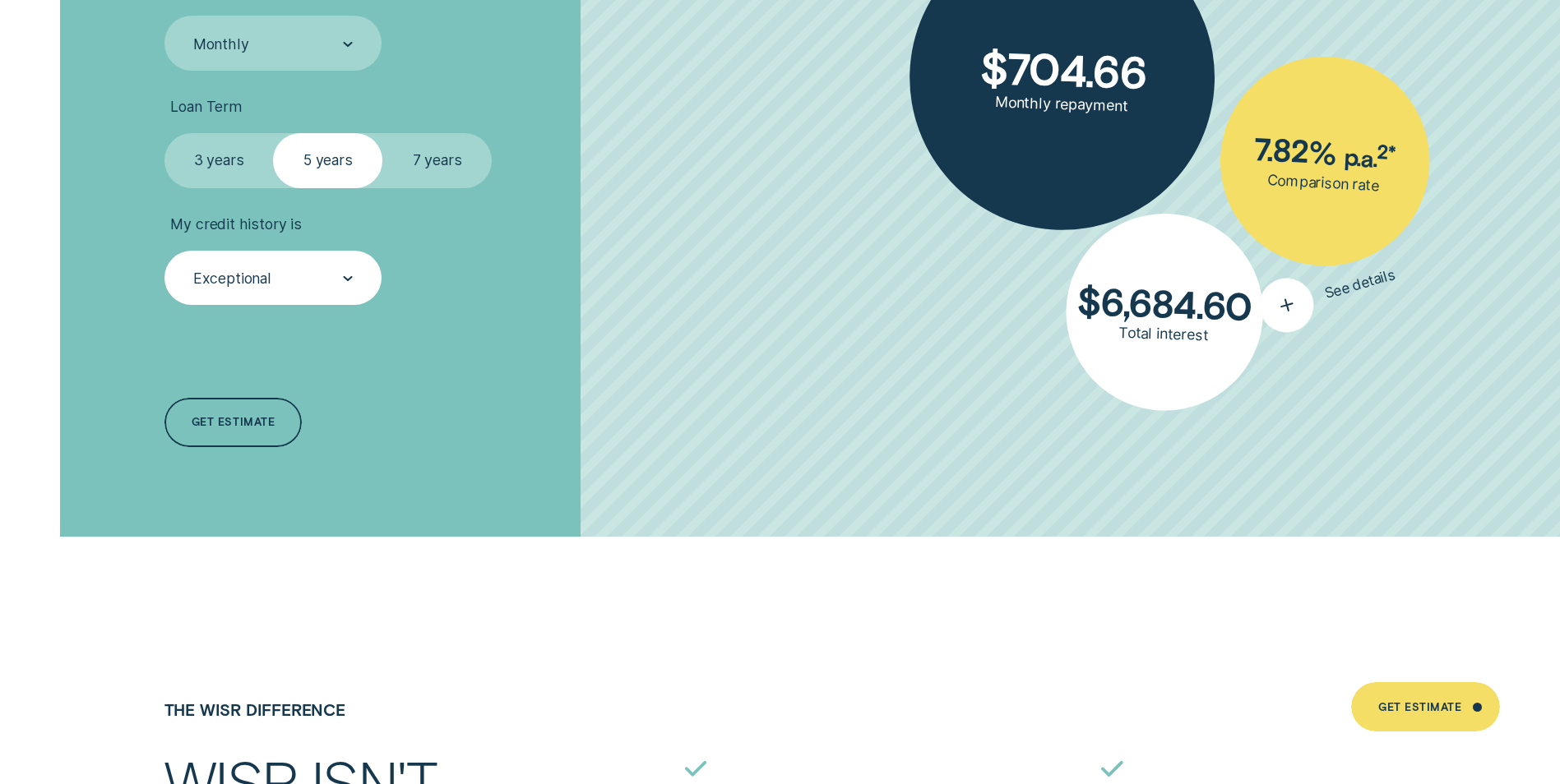
click at [1290, 309] on icon "button" at bounding box center [1286, 306] width 33 height 32
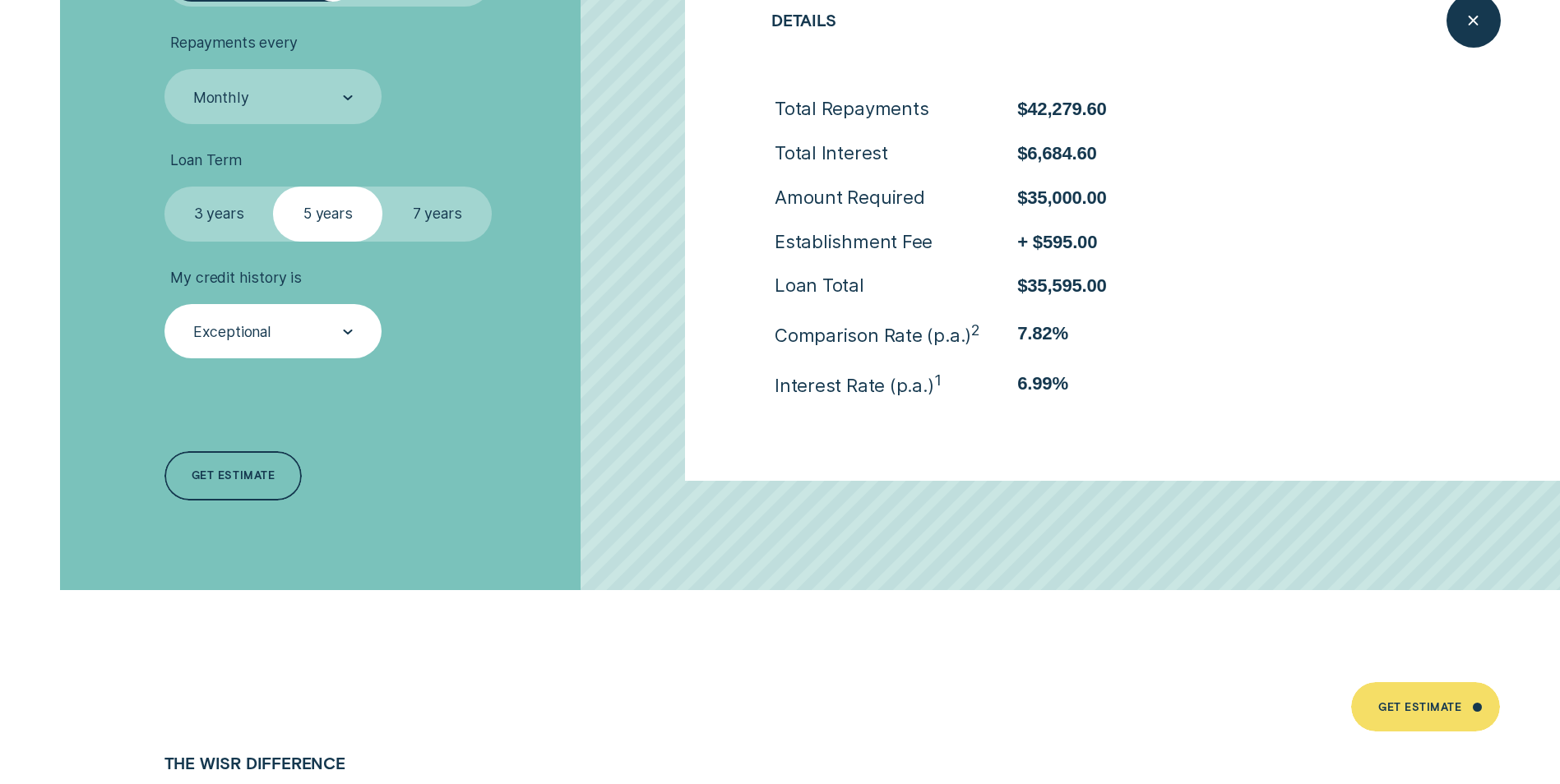
scroll to position [3944, 0]
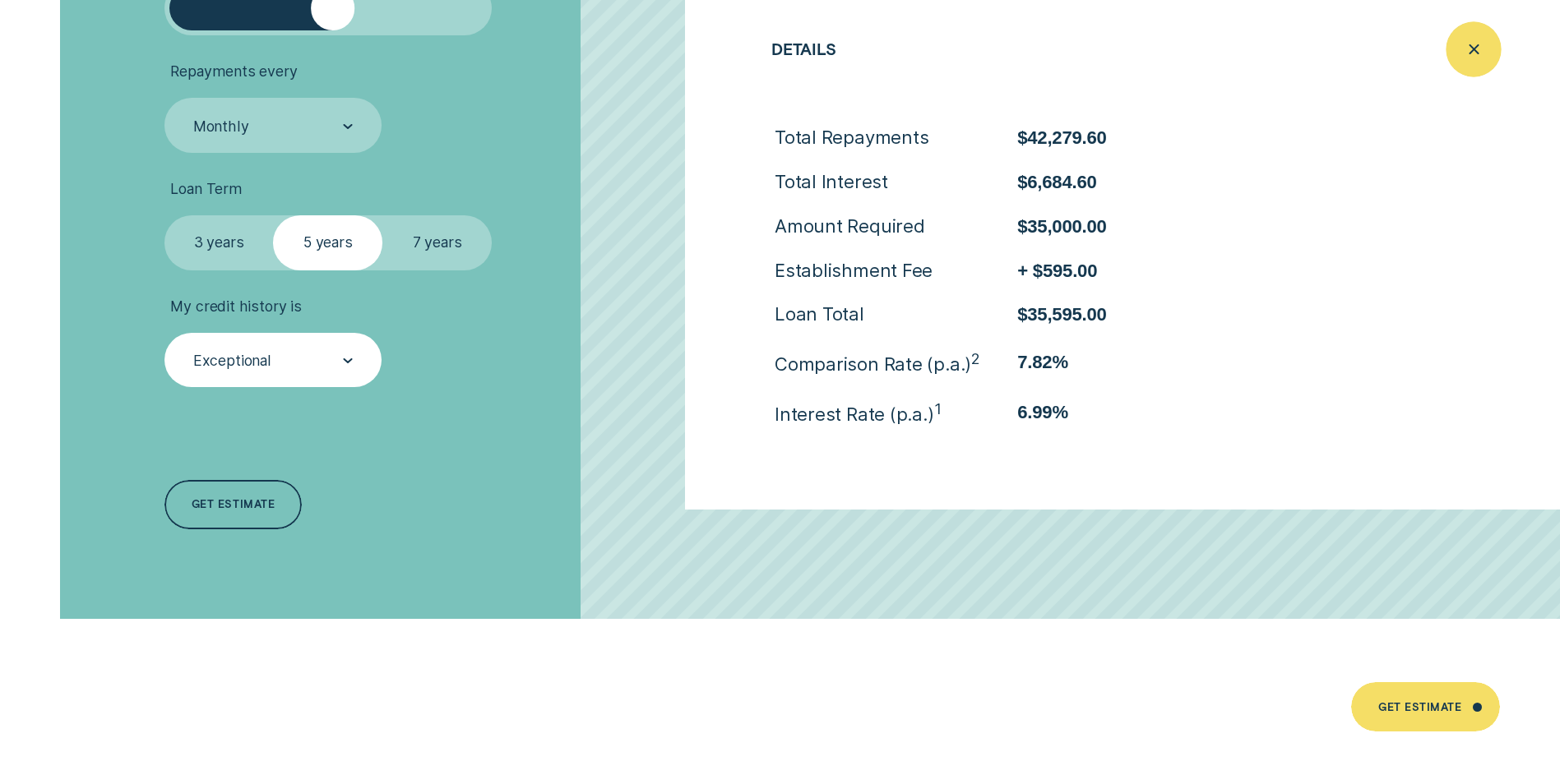
click at [1467, 47] on icon "Close loan details" at bounding box center [1473, 49] width 28 height 26
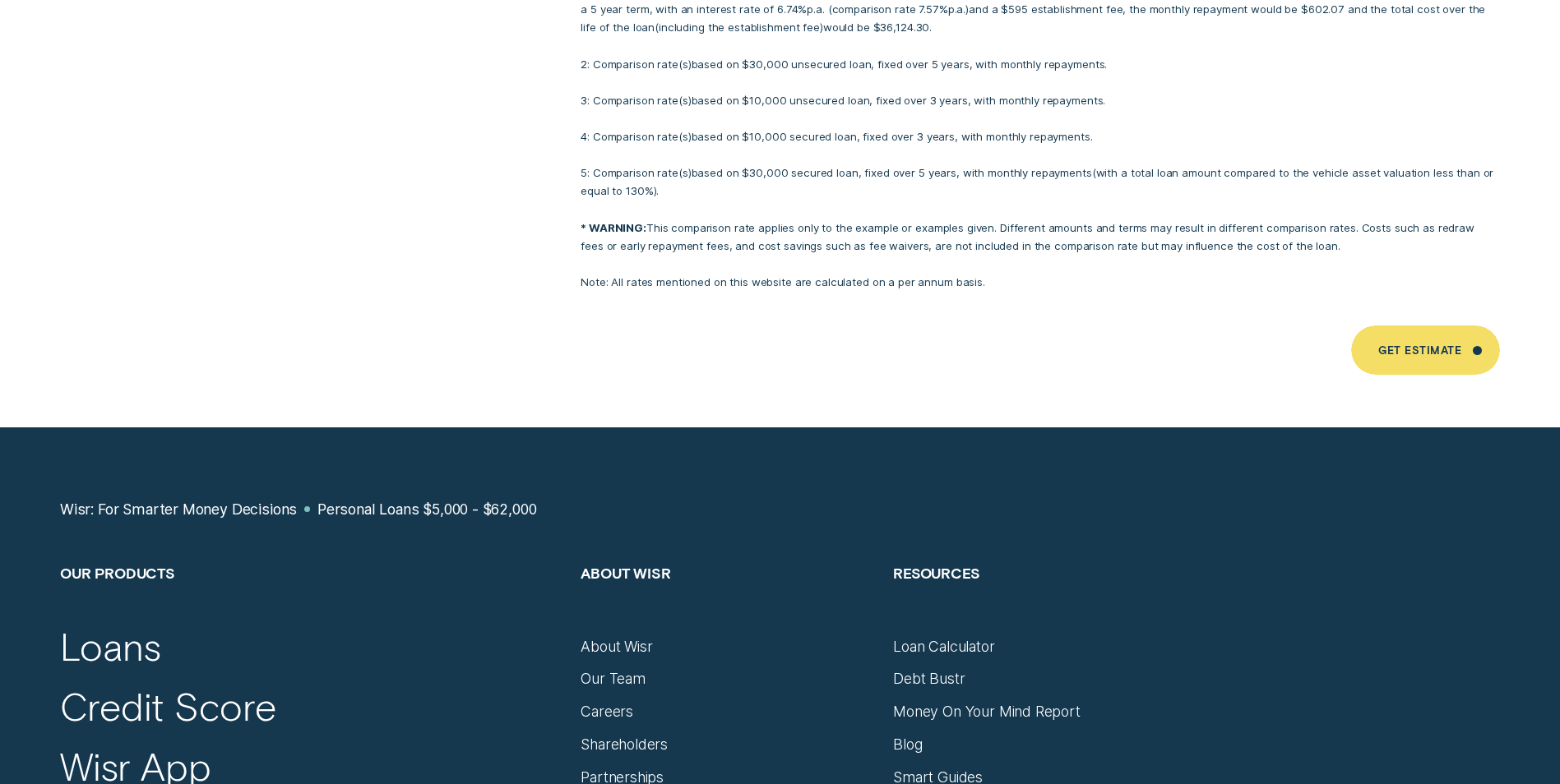
scroll to position [10846, 0]
